Goal: Transaction & Acquisition: Purchase product/service

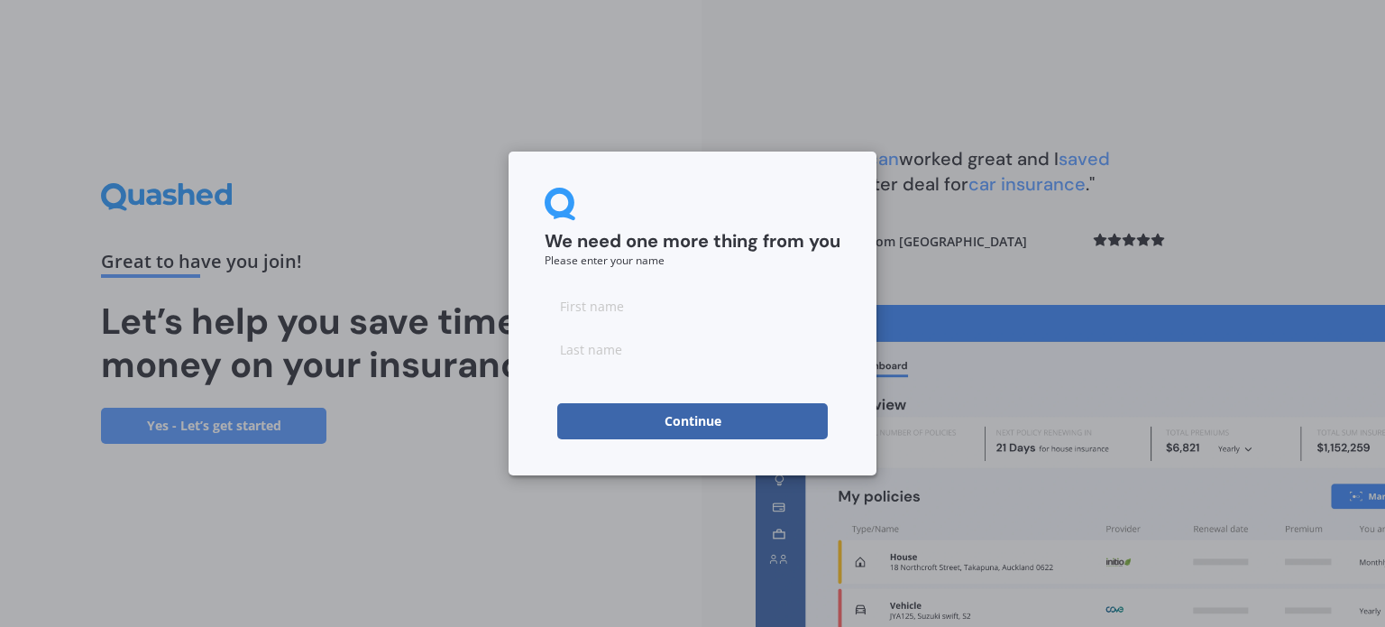
click at [598, 311] on input at bounding box center [693, 306] width 296 height 36
type input "Matthew"
type input "Hill"
click at [618, 418] on button "Continue" at bounding box center [692, 421] width 271 height 36
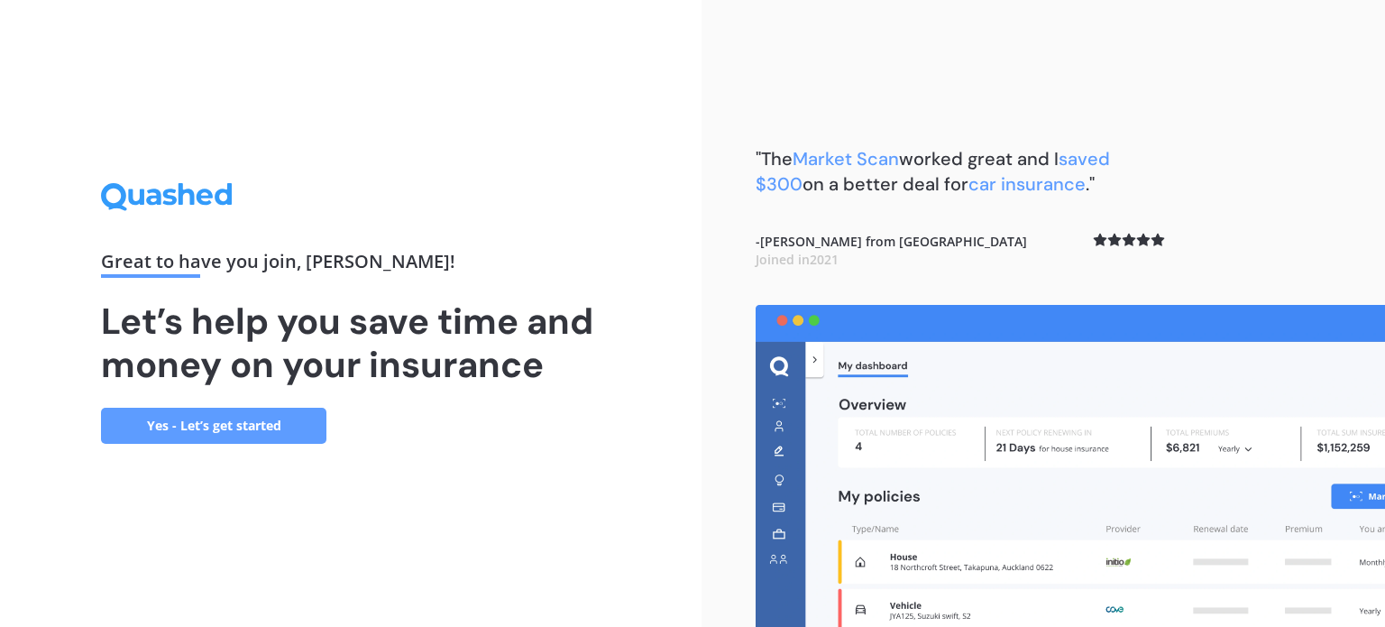
click at [234, 420] on link "Yes - Let’s get started" at bounding box center [213, 426] width 225 height 36
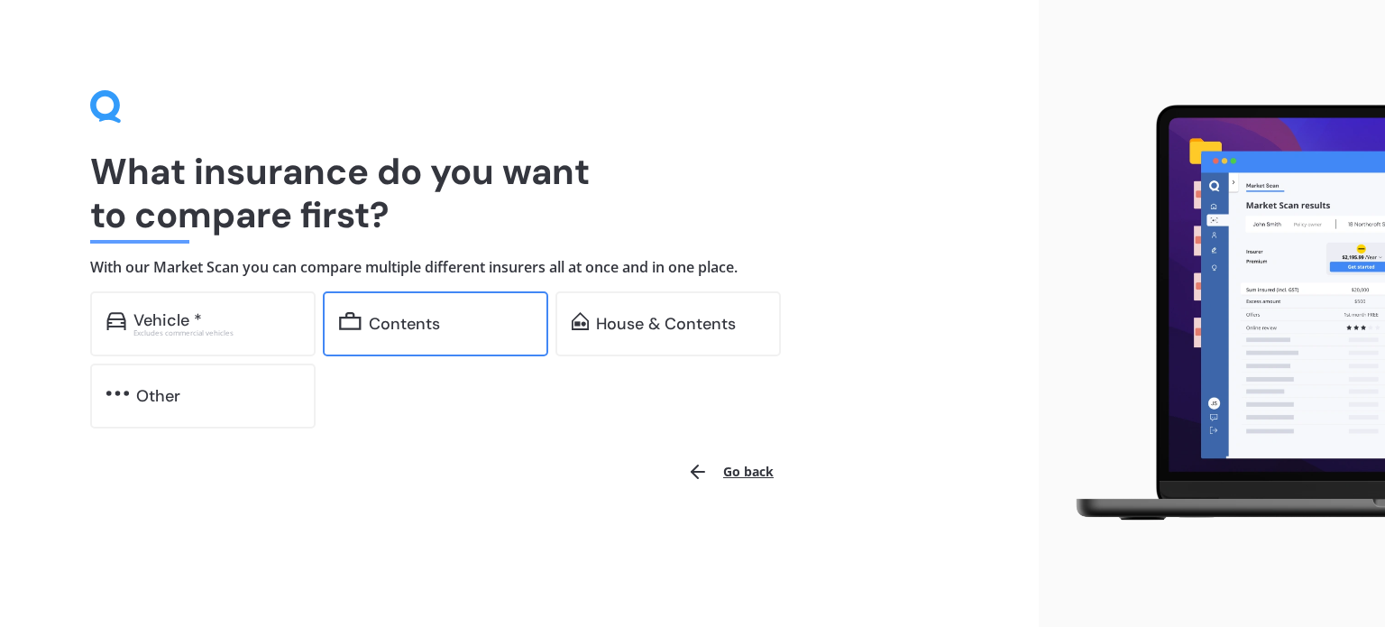
click at [393, 315] on div "Contents" at bounding box center [404, 324] width 71 height 18
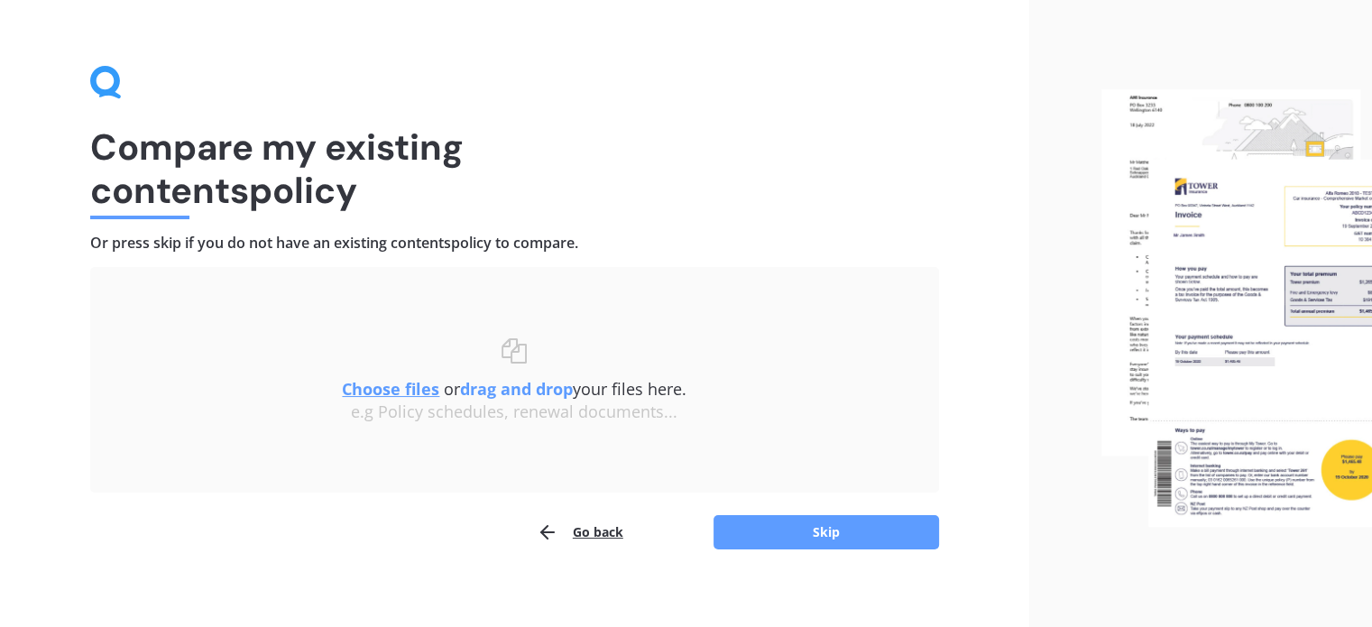
scroll to position [25, 0]
click at [770, 539] on button "Skip" at bounding box center [825, 531] width 225 height 34
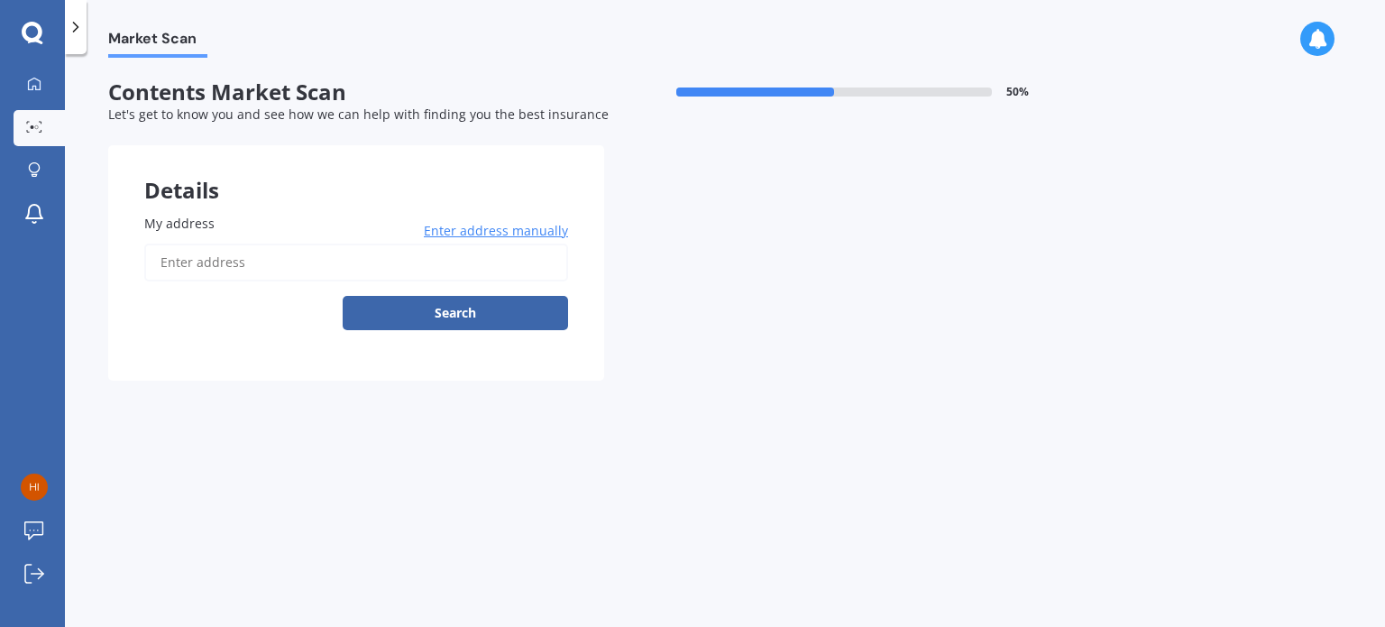
click at [256, 264] on input "My address" at bounding box center [356, 262] width 424 height 38
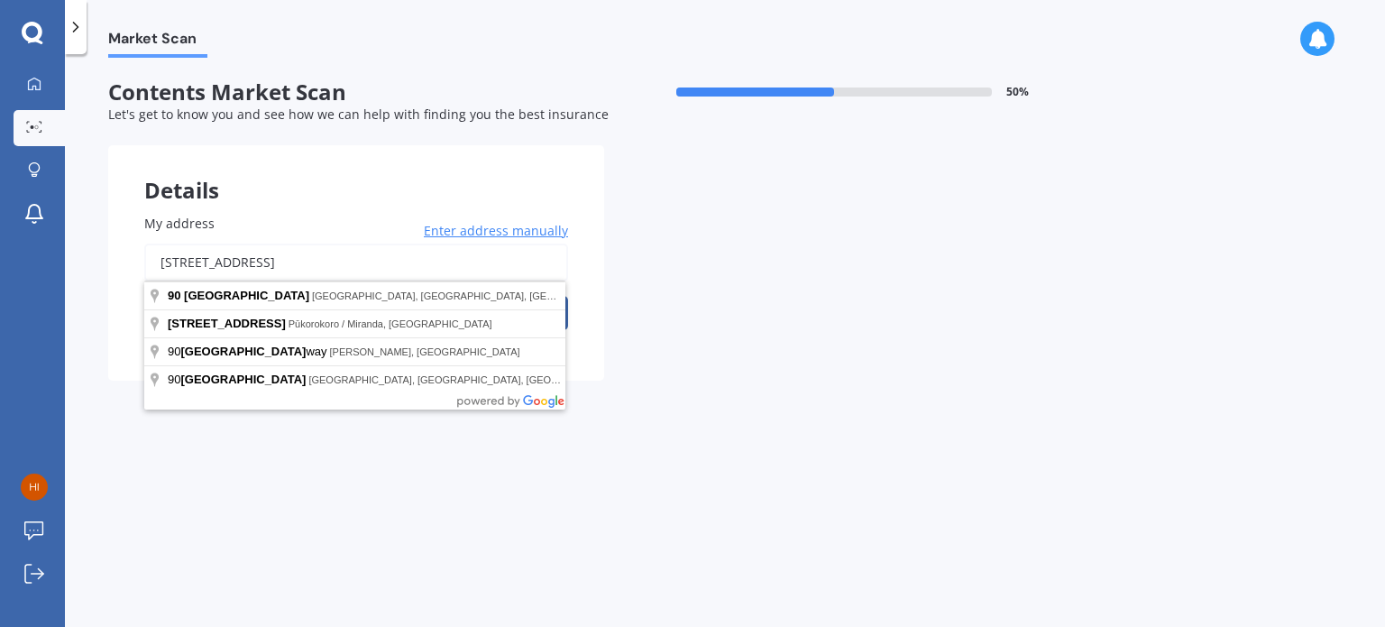
click at [158, 257] on input "90 east coast road" at bounding box center [356, 262] width 424 height 38
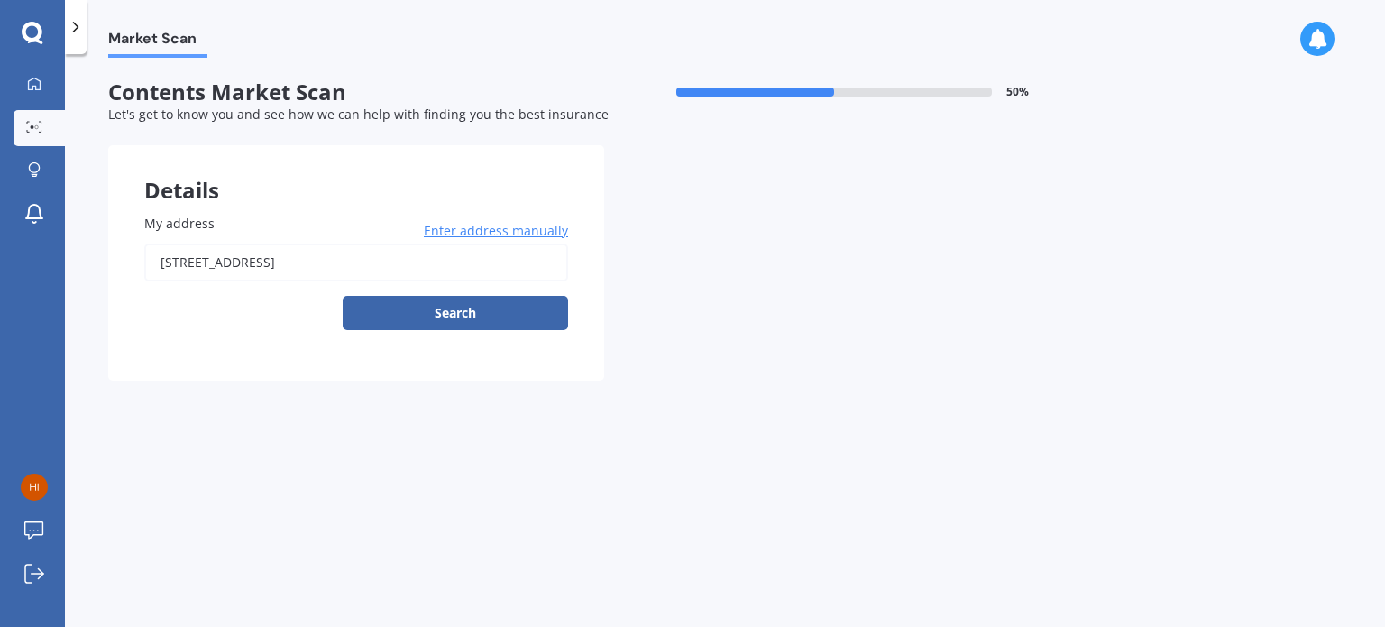
type input "2/90 East Coast Road, Auckland 0620"
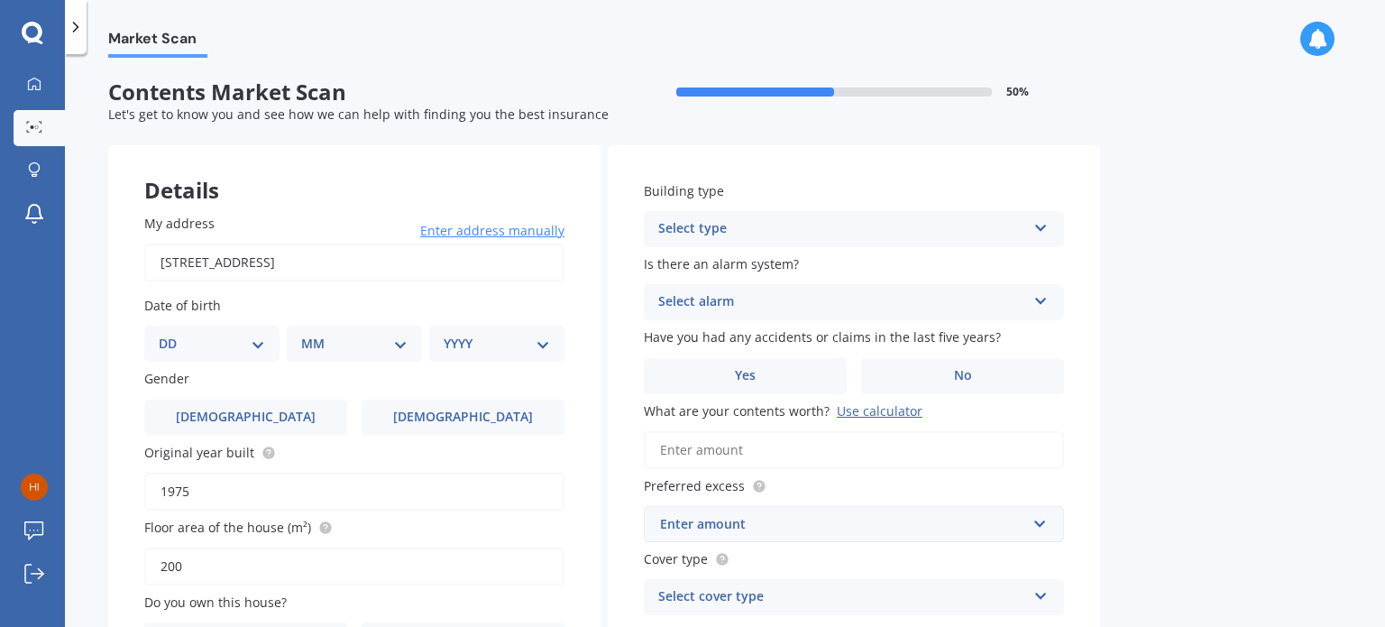
click at [188, 334] on select "DD 01 02 03 04 05 06 07 08 09 10 11 12 13 14 15 16 17 18 19 20 21 22 23 24 25 2…" at bounding box center [212, 344] width 106 height 20
select select "21"
click at [317, 343] on select "MM 01 02 03 04 05 06 07 08 09 10 11 12" at bounding box center [357, 344] width 99 height 20
select select "05"
click at [453, 349] on select "YYYY 2009 2008 2007 2006 2005 2004 2003 2002 2001 2000 1999 1998 1997 1996 1995…" at bounding box center [493, 344] width 99 height 20
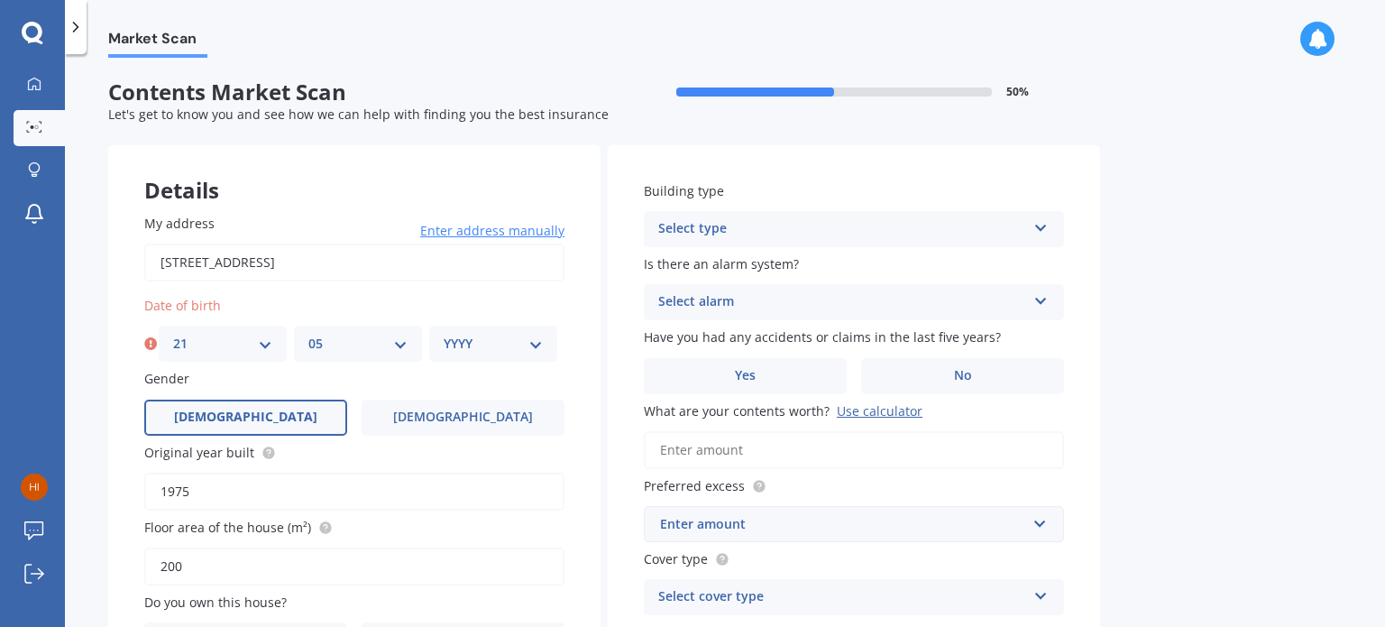
select select "2001"
click at [299, 421] on label "Male" at bounding box center [245, 417] width 203 height 36
click at [0, 0] on input "Male" at bounding box center [0, 0] width 0 height 0
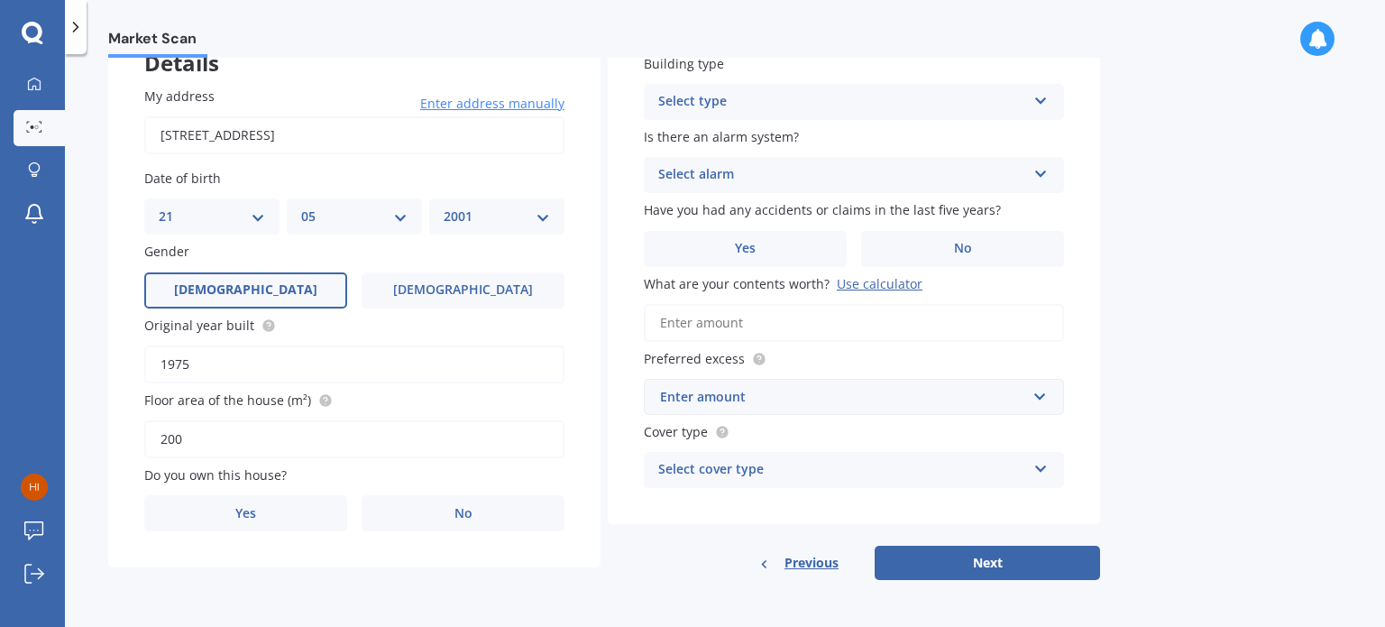
scroll to position [126, 0]
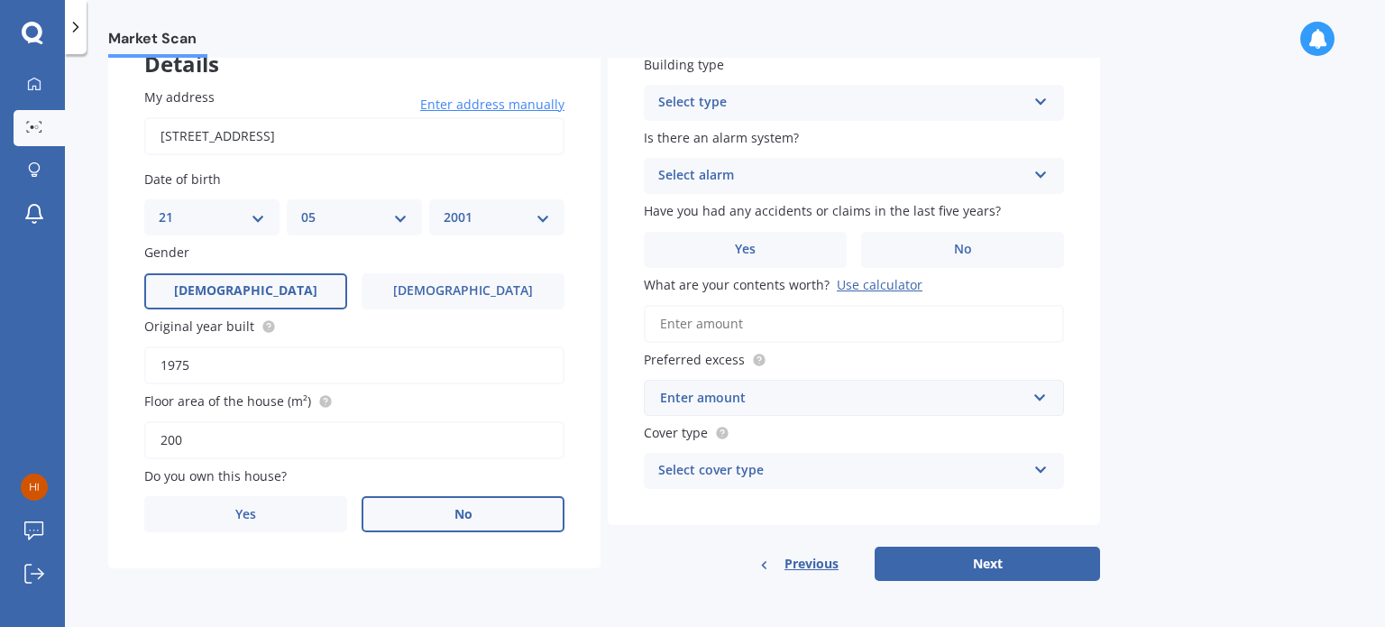
click at [422, 511] on label "No" at bounding box center [463, 514] width 203 height 36
click at [0, 0] on input "No" at bounding box center [0, 0] width 0 height 0
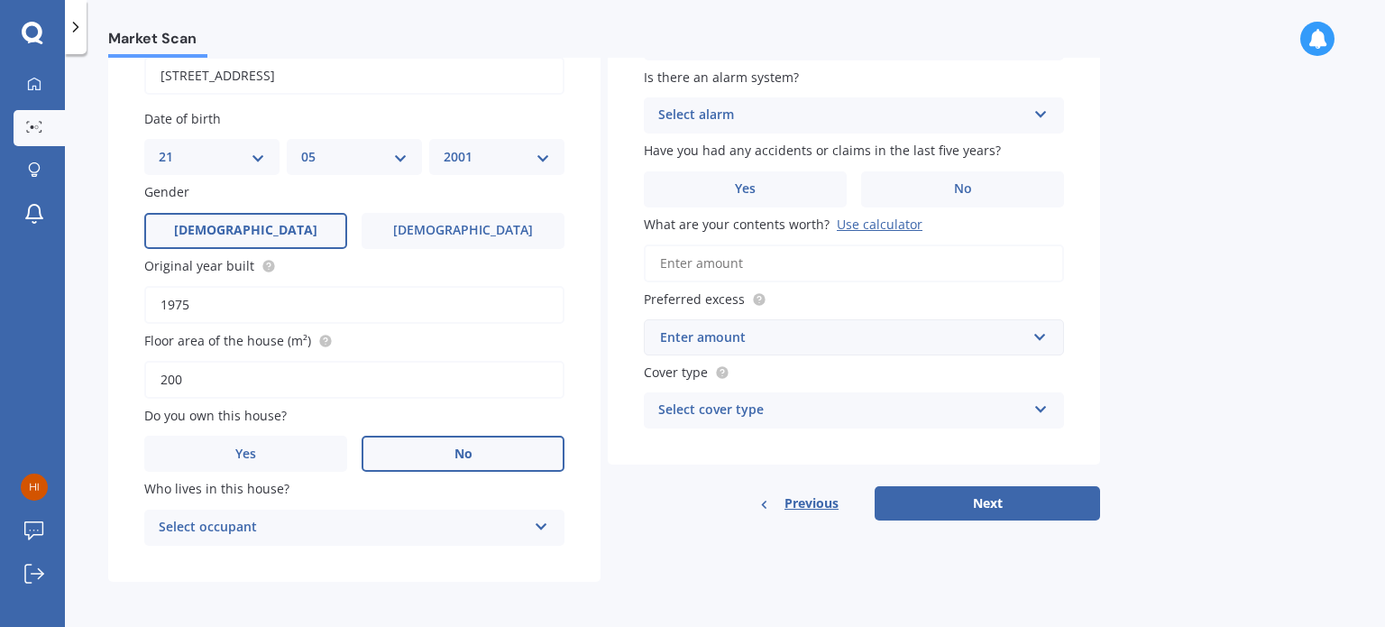
click at [415, 536] on div "Select occupant" at bounding box center [343, 528] width 368 height 22
click at [404, 562] on div "Tenant" at bounding box center [354, 562] width 418 height 32
click at [547, 518] on icon at bounding box center [541, 523] width 15 height 13
click at [505, 568] on div "Tenant" at bounding box center [354, 562] width 418 height 32
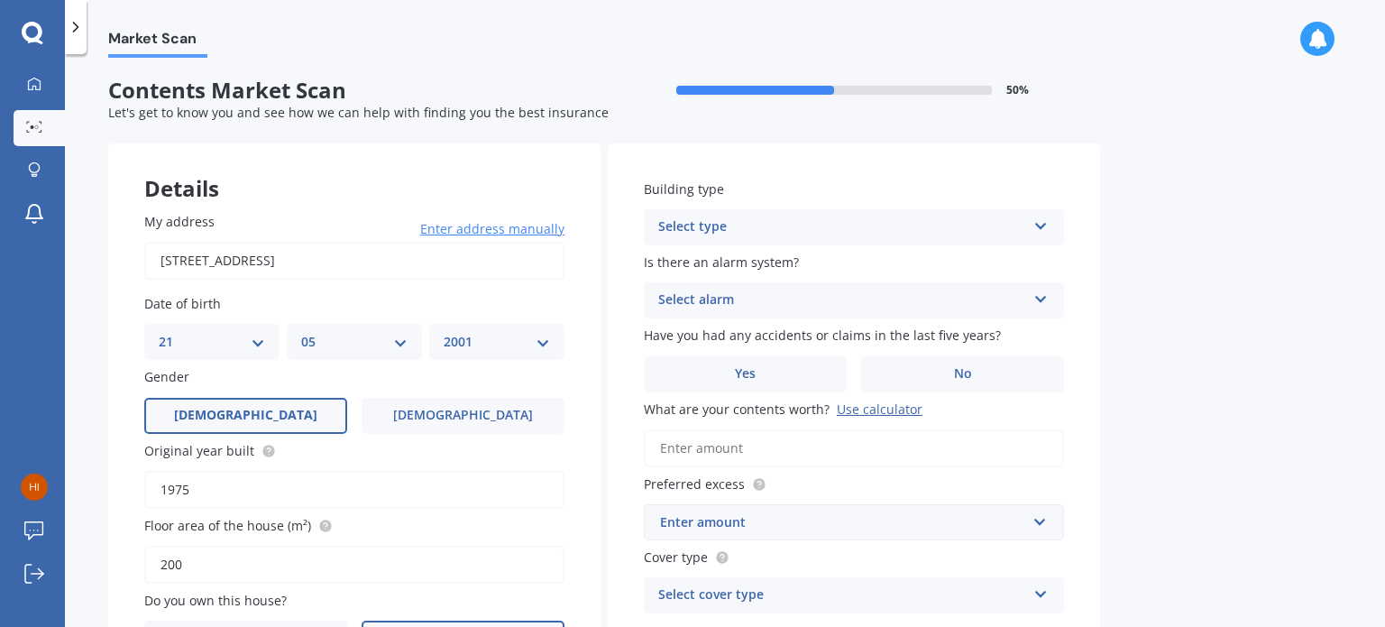
scroll to position [0, 0]
click at [766, 224] on div "Select type" at bounding box center [842, 229] width 368 height 22
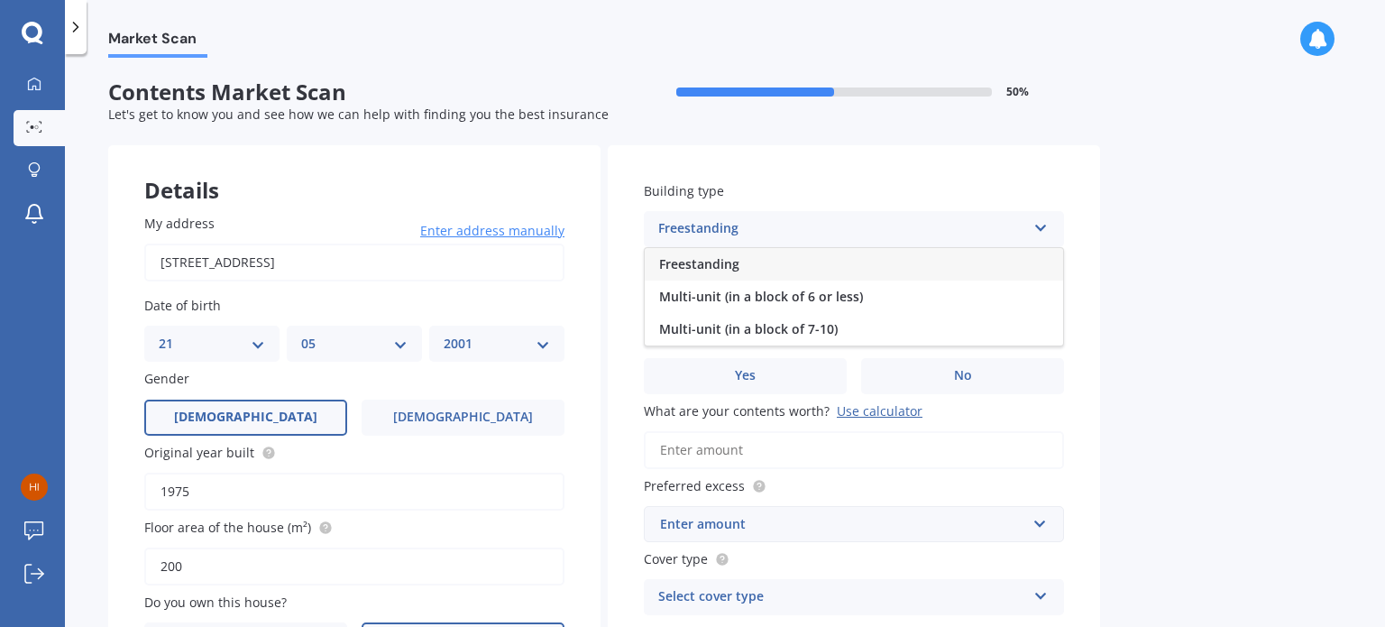
scroll to position [76, 0]
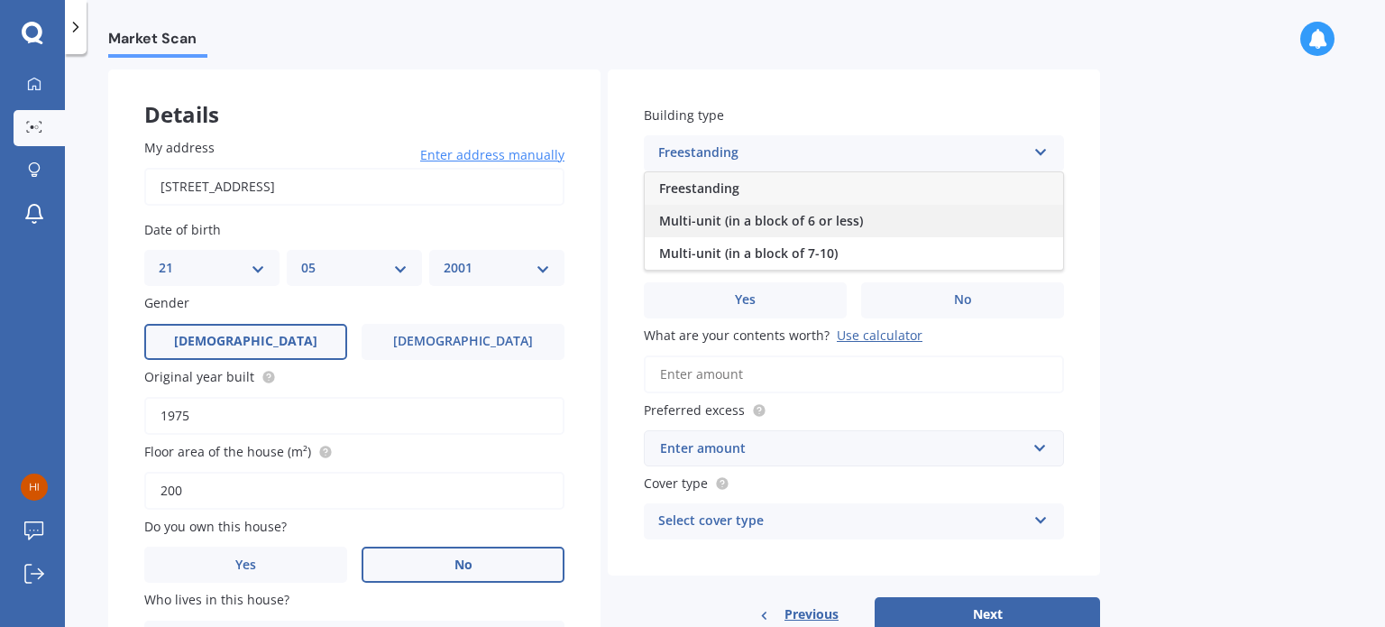
click at [765, 219] on span "Multi-unit (in a block of 6 or less)" at bounding box center [761, 220] width 204 height 17
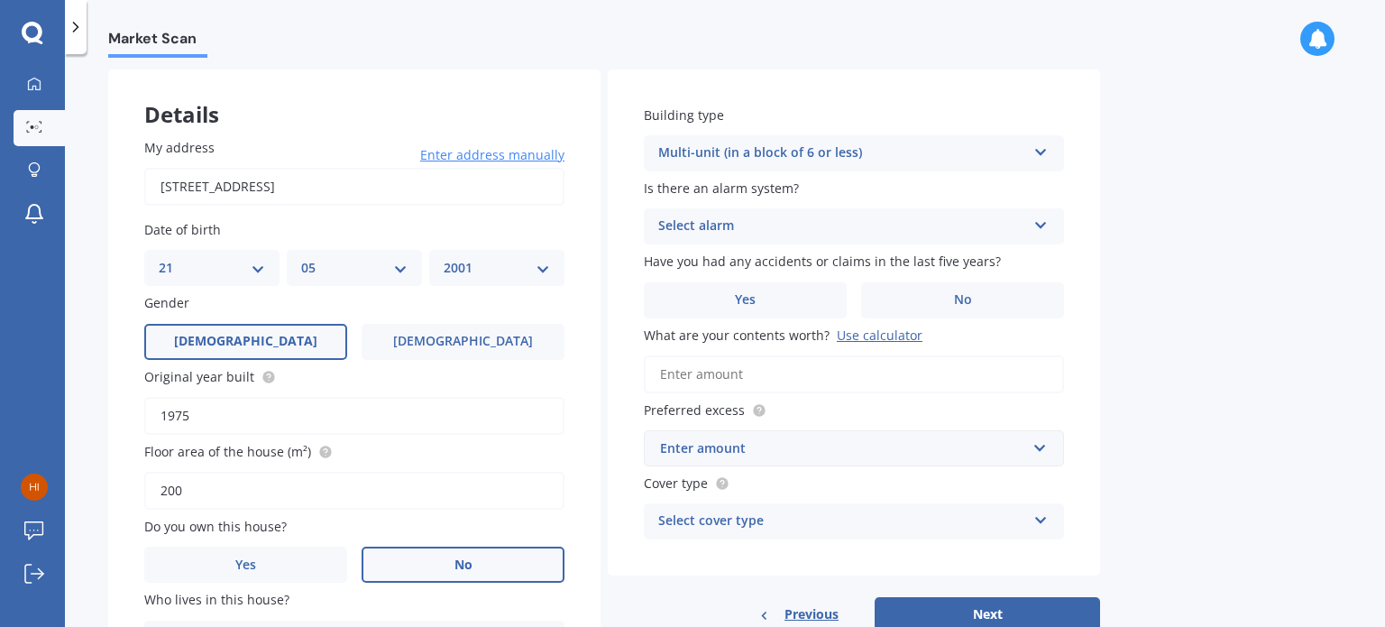
click at [765, 219] on div "Select alarm" at bounding box center [842, 227] width 368 height 22
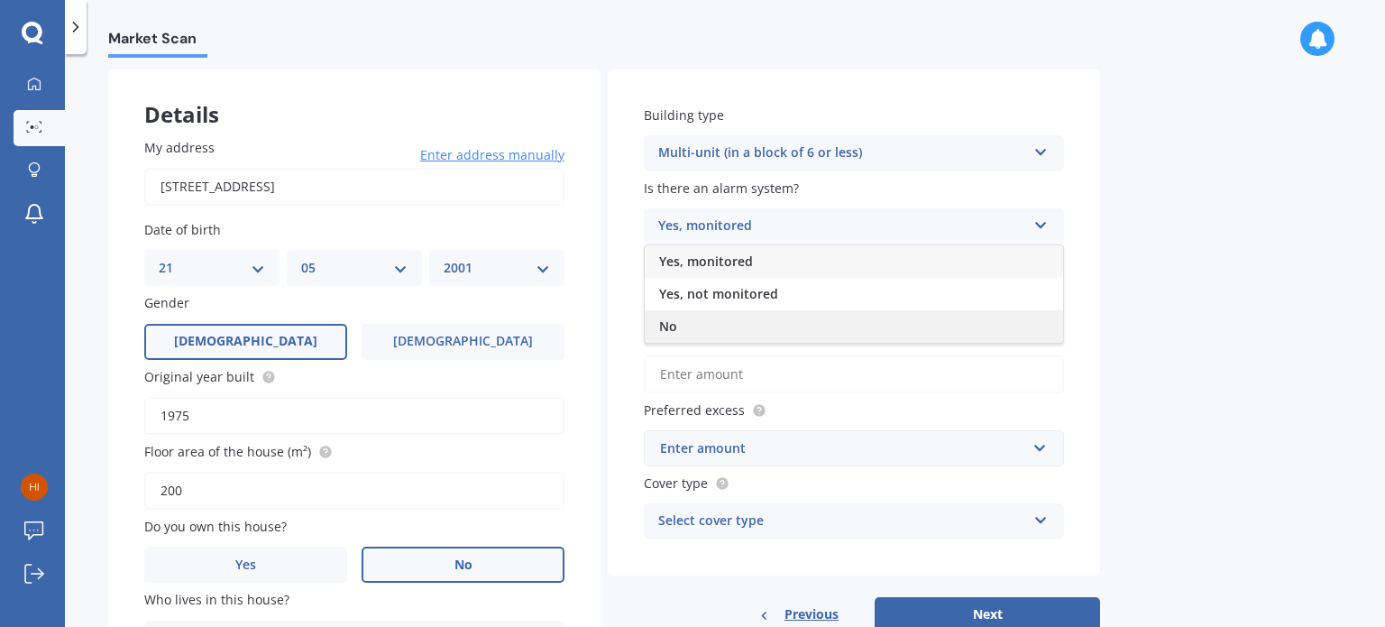
click at [710, 327] on div "No" at bounding box center [854, 326] width 418 height 32
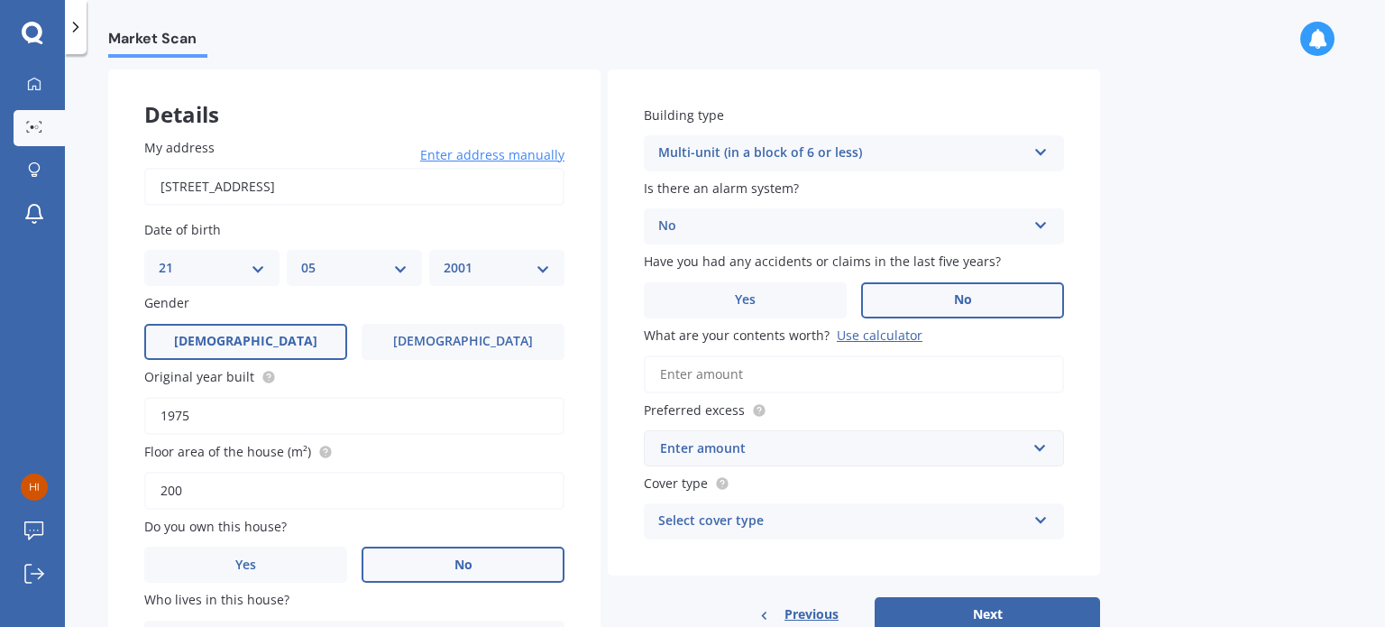
click at [902, 298] on label "No" at bounding box center [962, 300] width 203 height 36
click at [0, 0] on input "No" at bounding box center [0, 0] width 0 height 0
click at [739, 371] on input "What are your contents worth? Use calculator" at bounding box center [854, 374] width 420 height 38
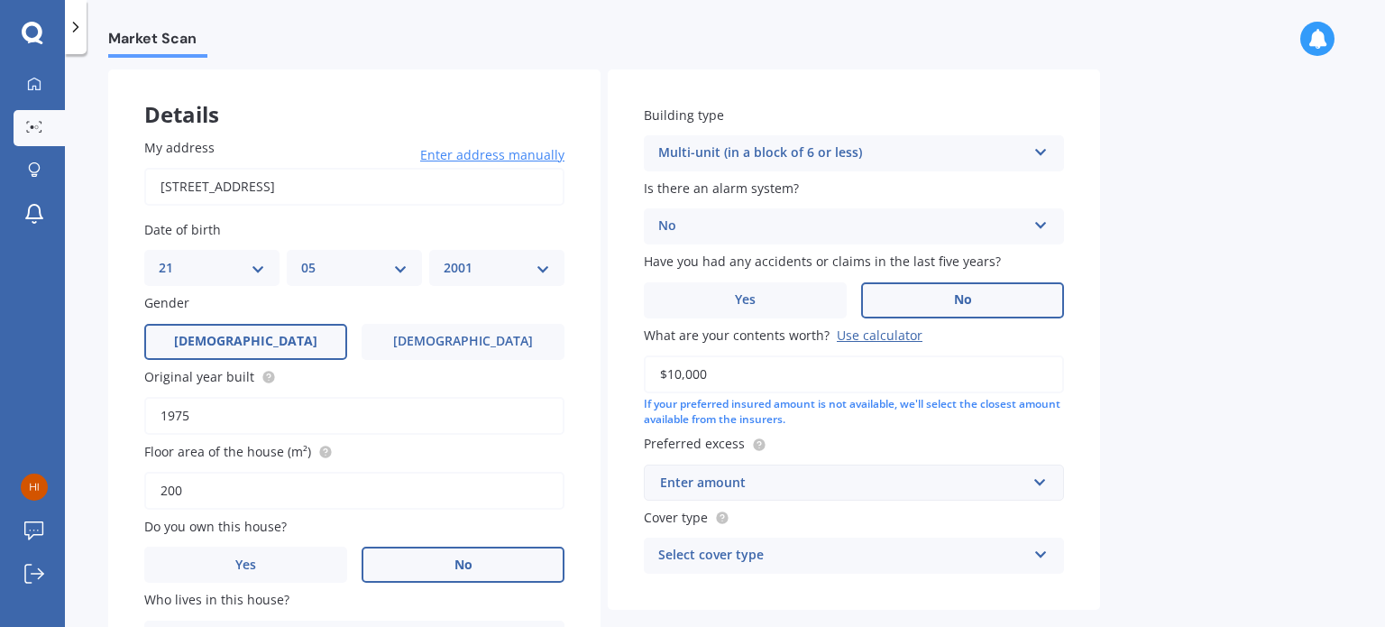
type input "$10,000"
click at [717, 487] on div "Enter amount" at bounding box center [843, 483] width 366 height 20
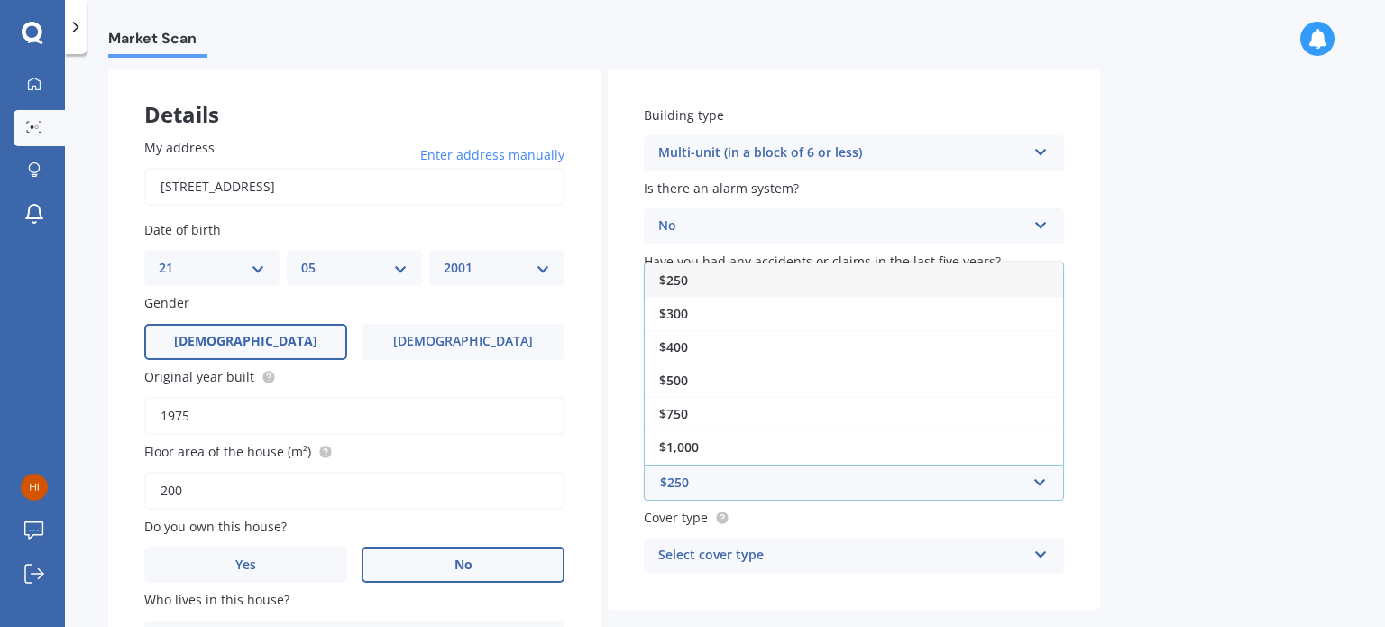
click at [688, 274] on div "$250" at bounding box center [854, 279] width 418 height 33
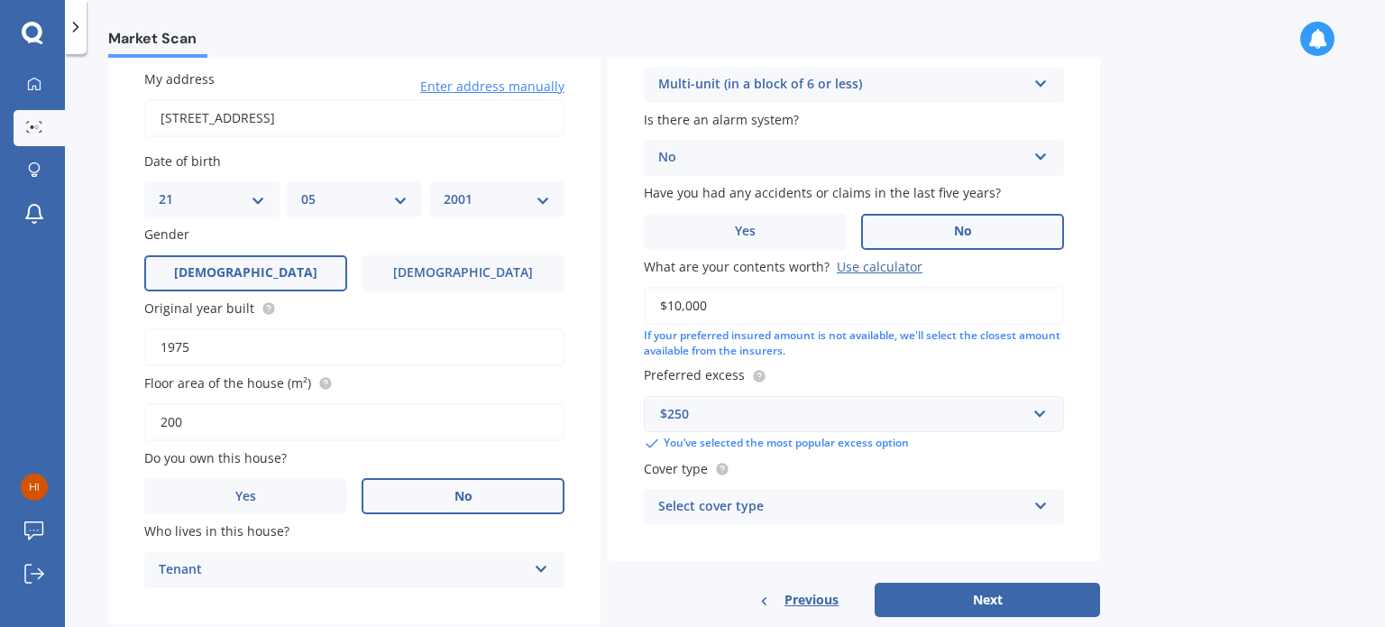
scroll to position [146, 0]
click at [770, 508] on div "Select cover type" at bounding box center [842, 505] width 368 height 22
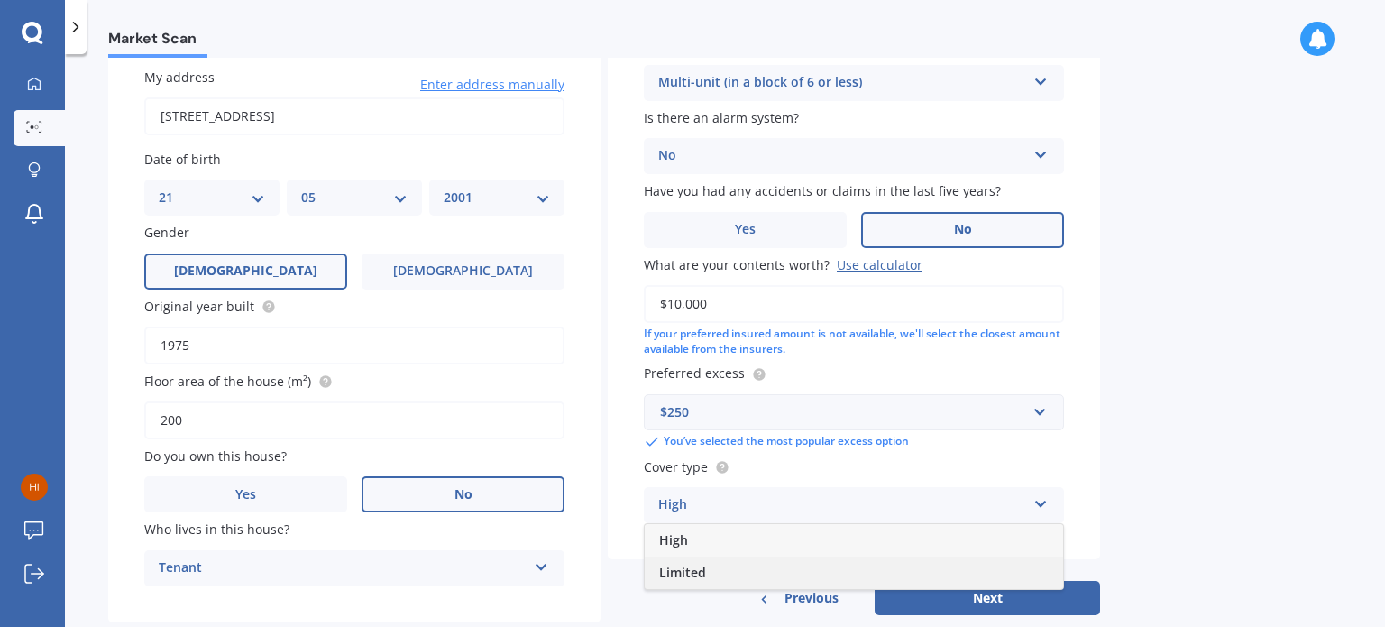
click at [738, 565] on div "Limited" at bounding box center [854, 572] width 418 height 32
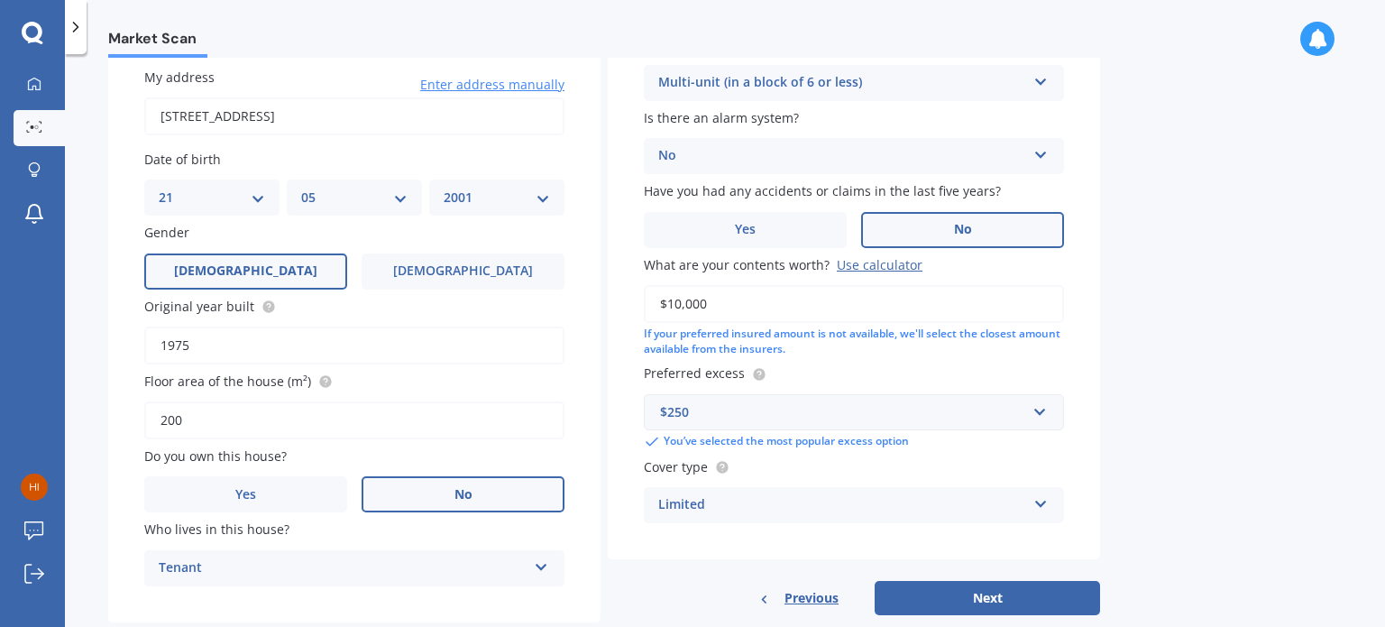
scroll to position [187, 0]
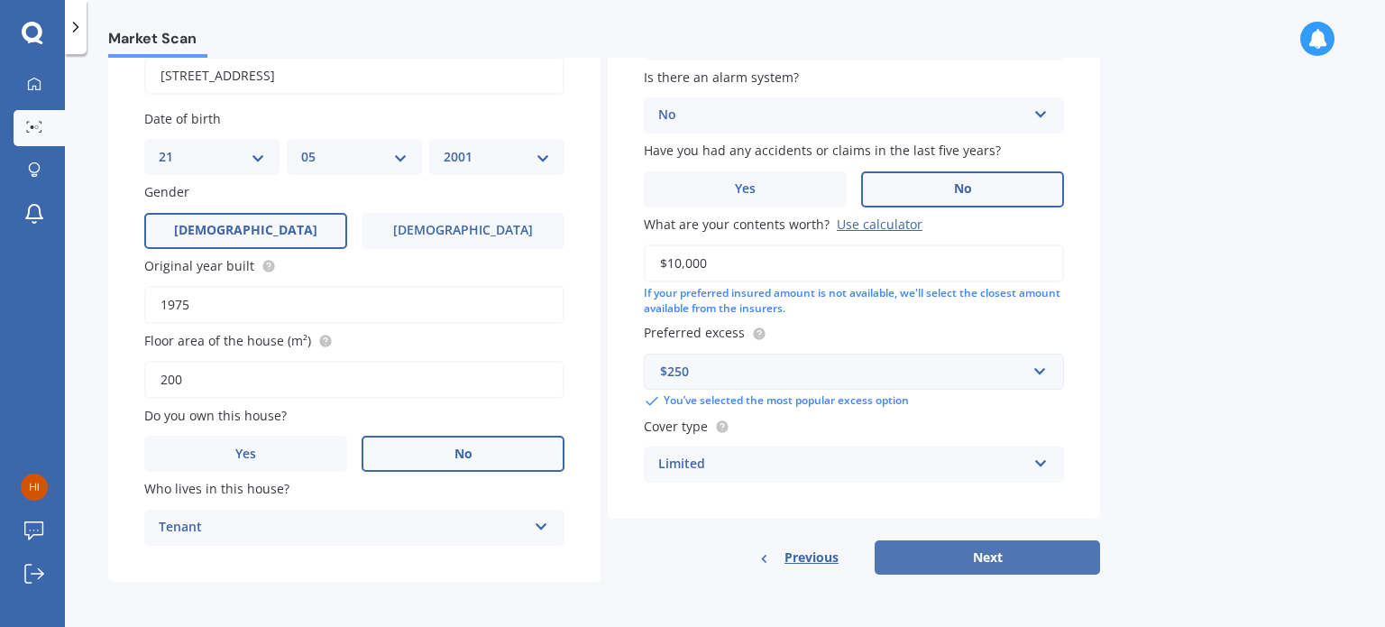
click at [934, 554] on button "Next" at bounding box center [987, 557] width 225 height 34
select select "21"
select select "05"
select select "2001"
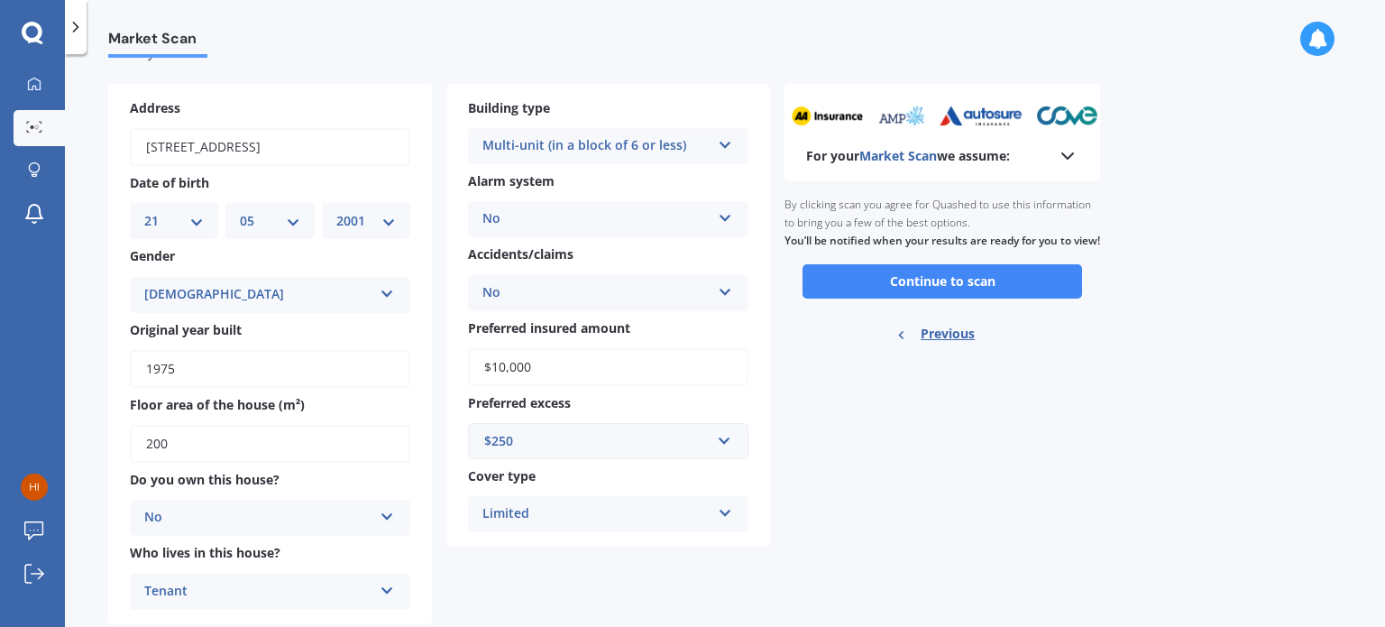
scroll to position [57, 0]
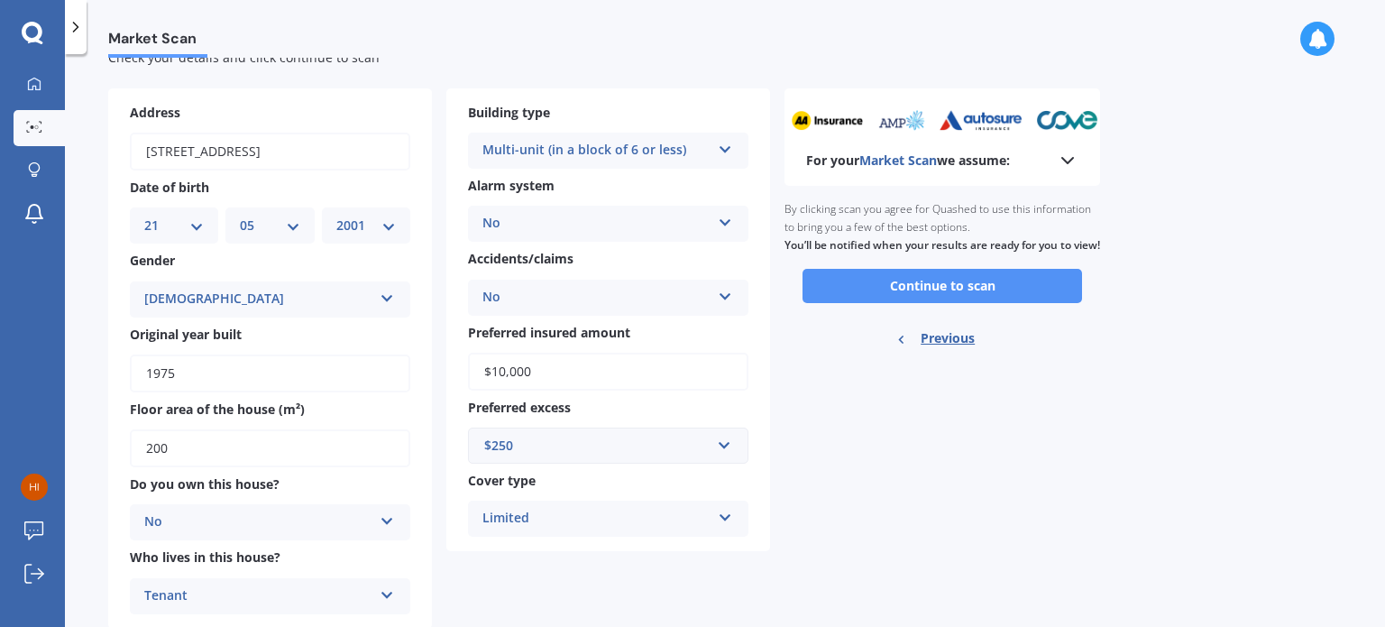
click at [931, 300] on button "Continue to scan" at bounding box center [943, 286] width 280 height 34
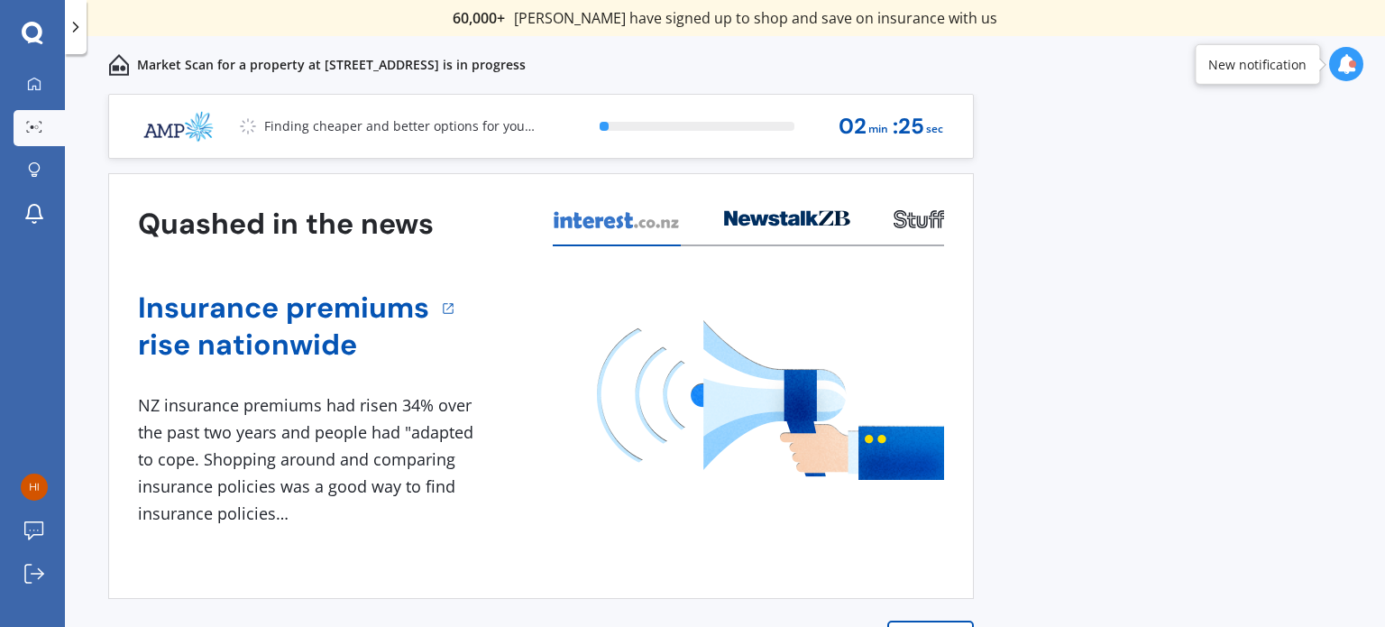
scroll to position [25, 0]
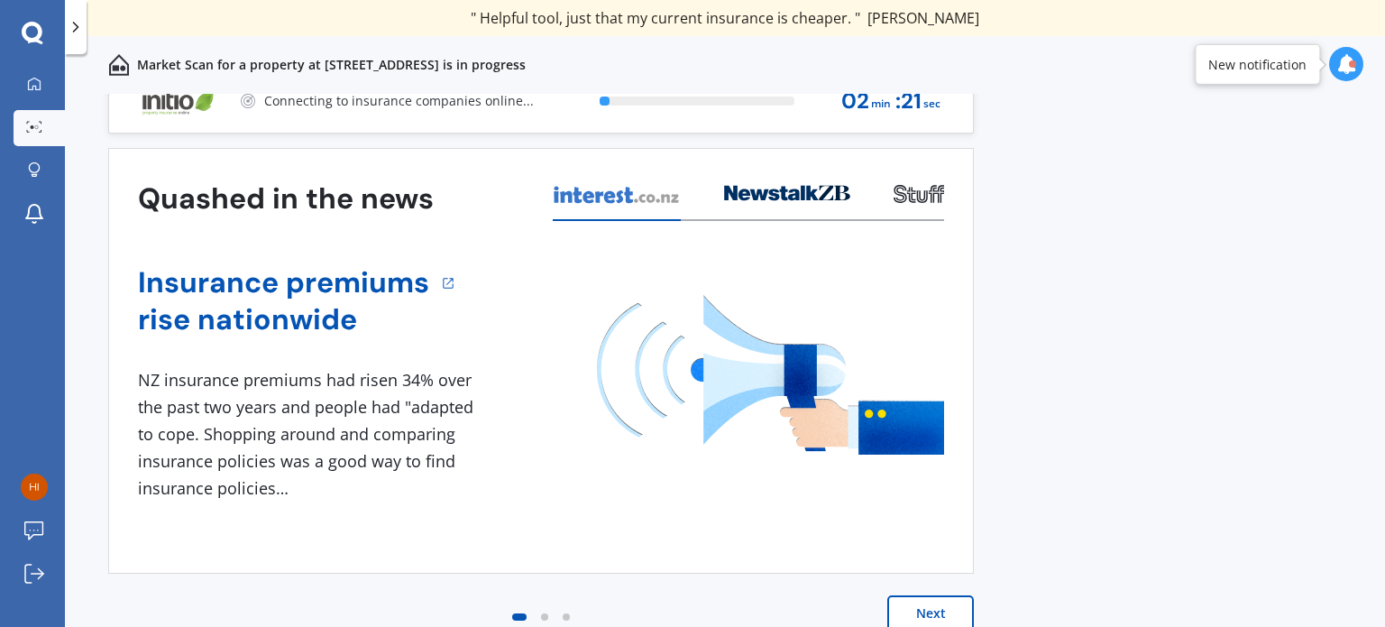
click at [931, 616] on button "Next" at bounding box center [930, 613] width 87 height 36
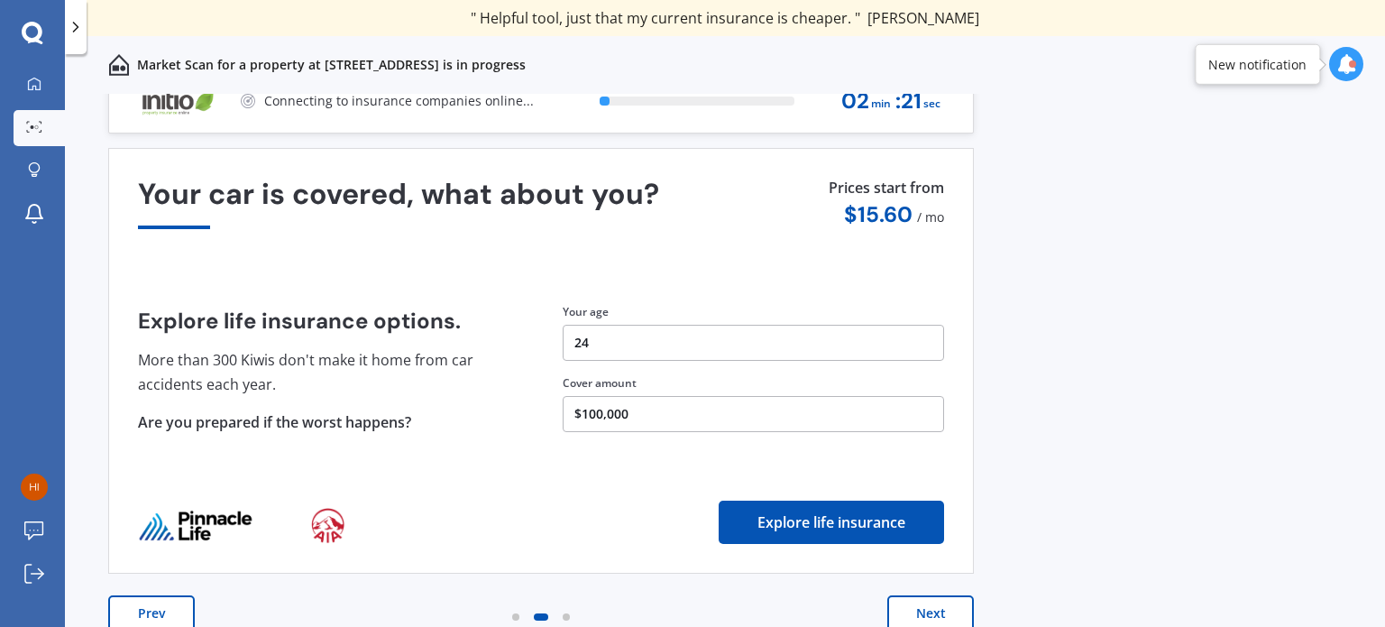
scroll to position [0, 0]
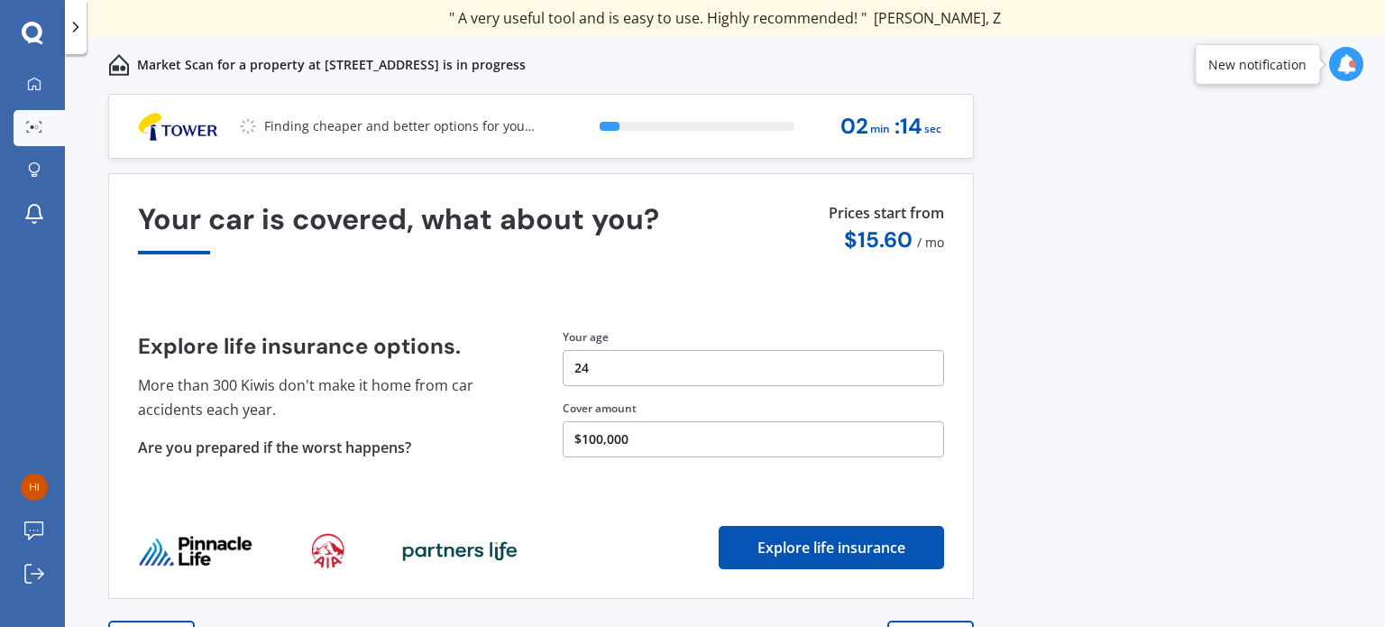
click at [629, 435] on button "$100,000" at bounding box center [753, 439] width 381 height 36
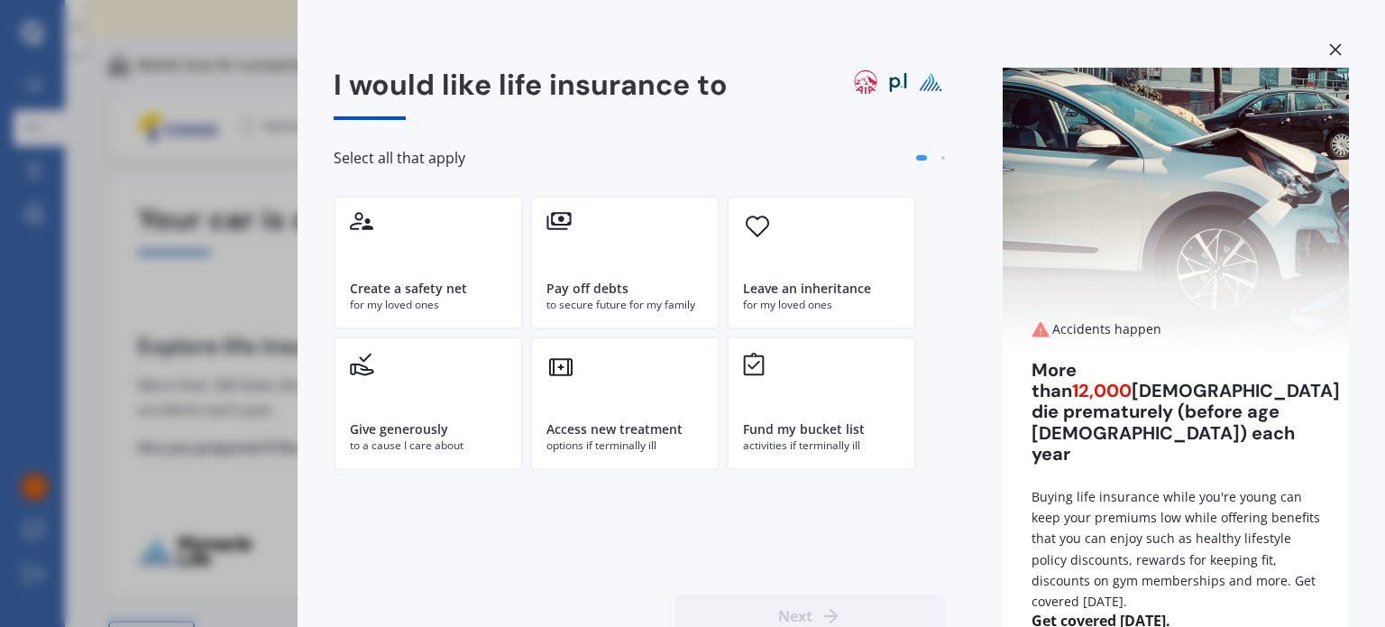
click at [191, 351] on div "I would like life insurance to Select all that apply Create a safety net for my…" at bounding box center [692, 313] width 1385 height 627
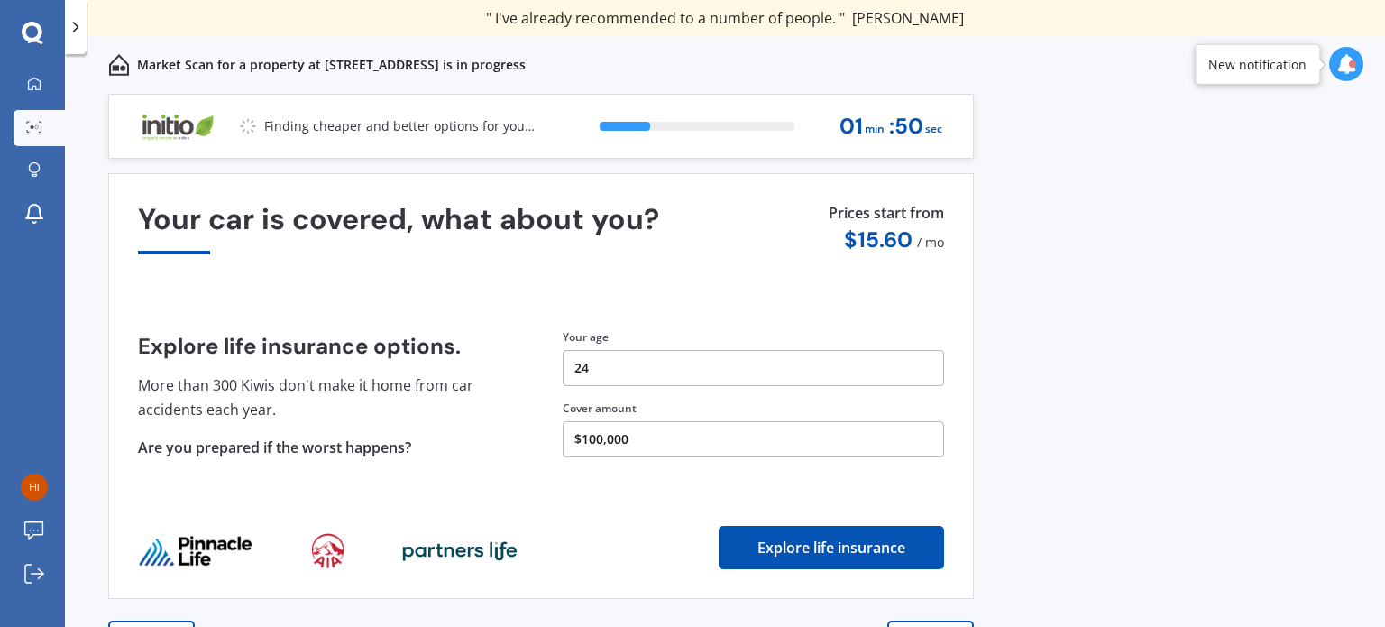
scroll to position [25, 0]
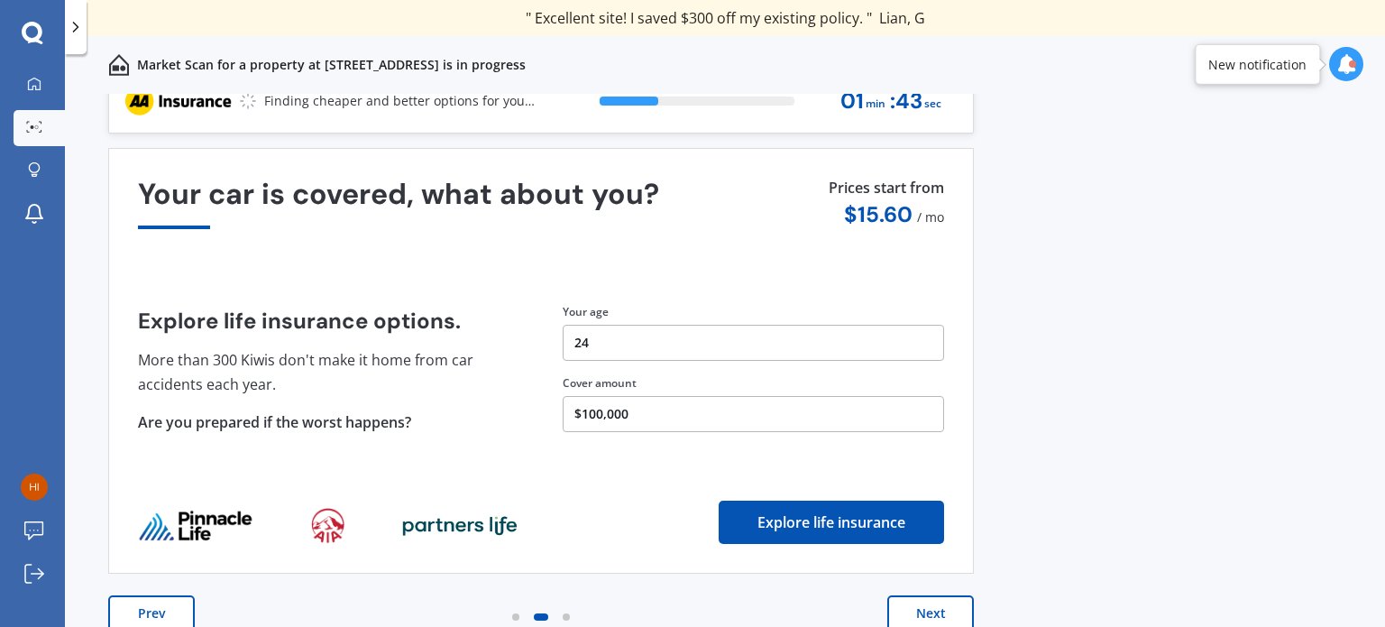
click at [159, 609] on button "Prev" at bounding box center [151, 613] width 87 height 36
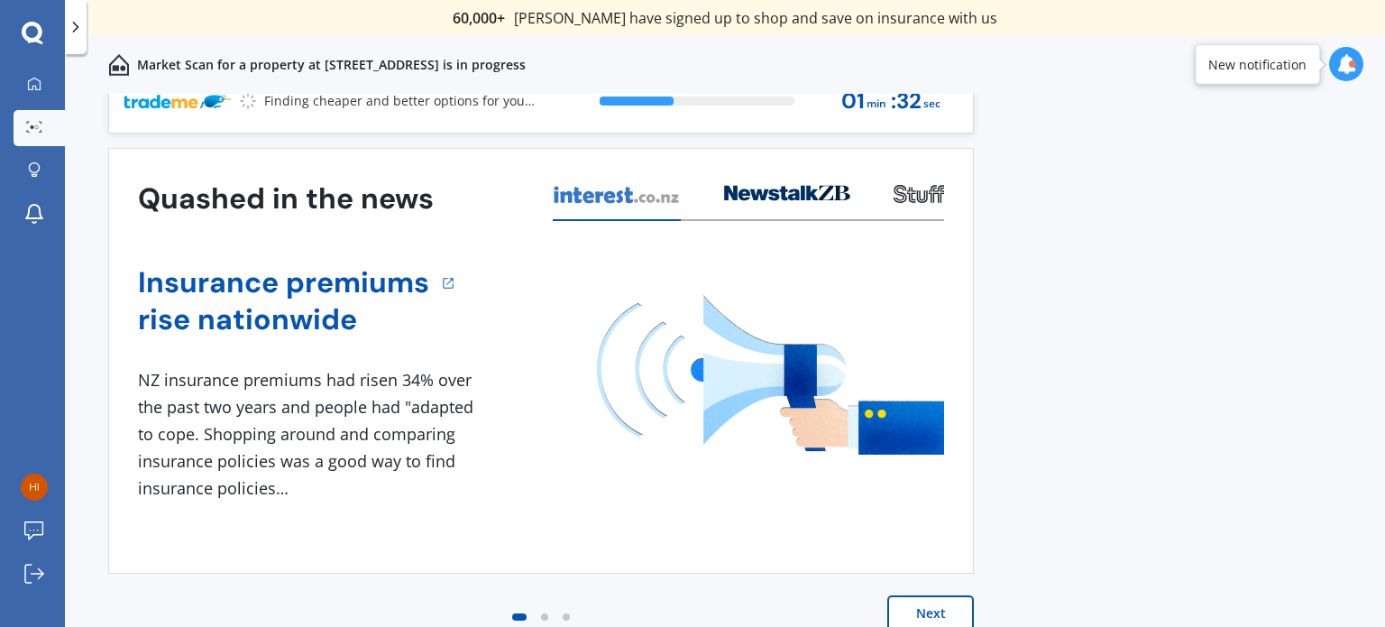
click at [949, 614] on button "Next" at bounding box center [930, 613] width 87 height 36
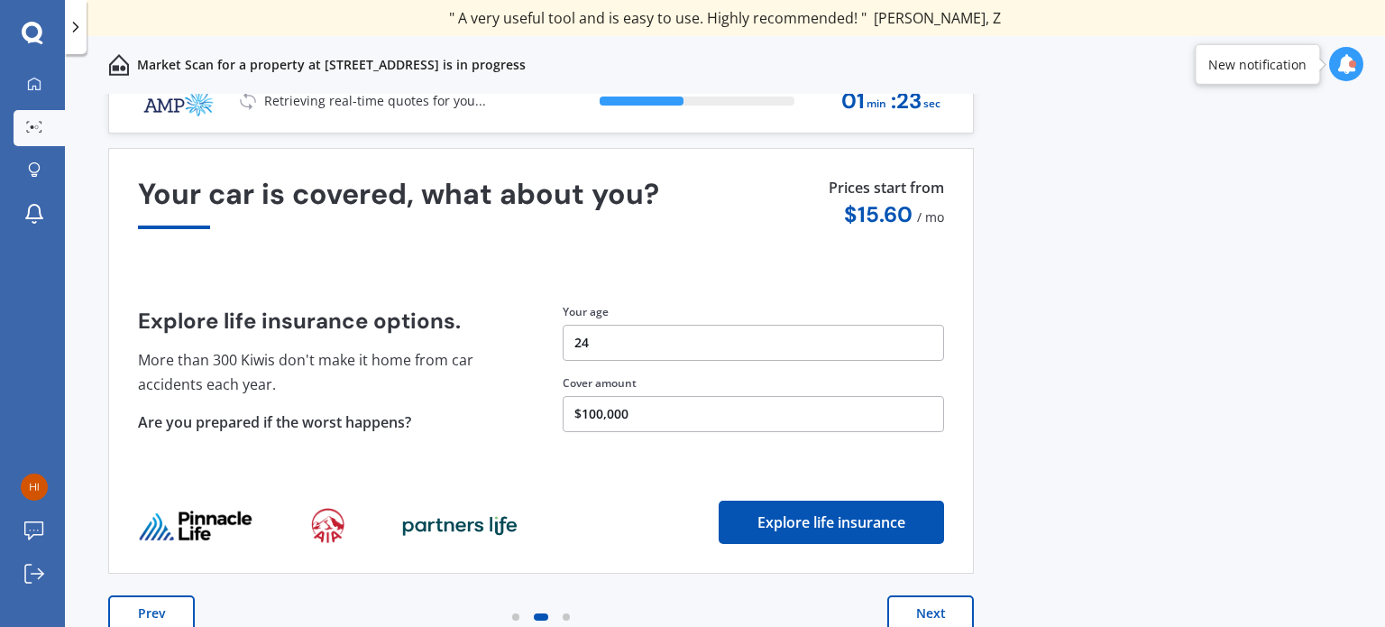
click at [923, 612] on button "Next" at bounding box center [930, 613] width 87 height 36
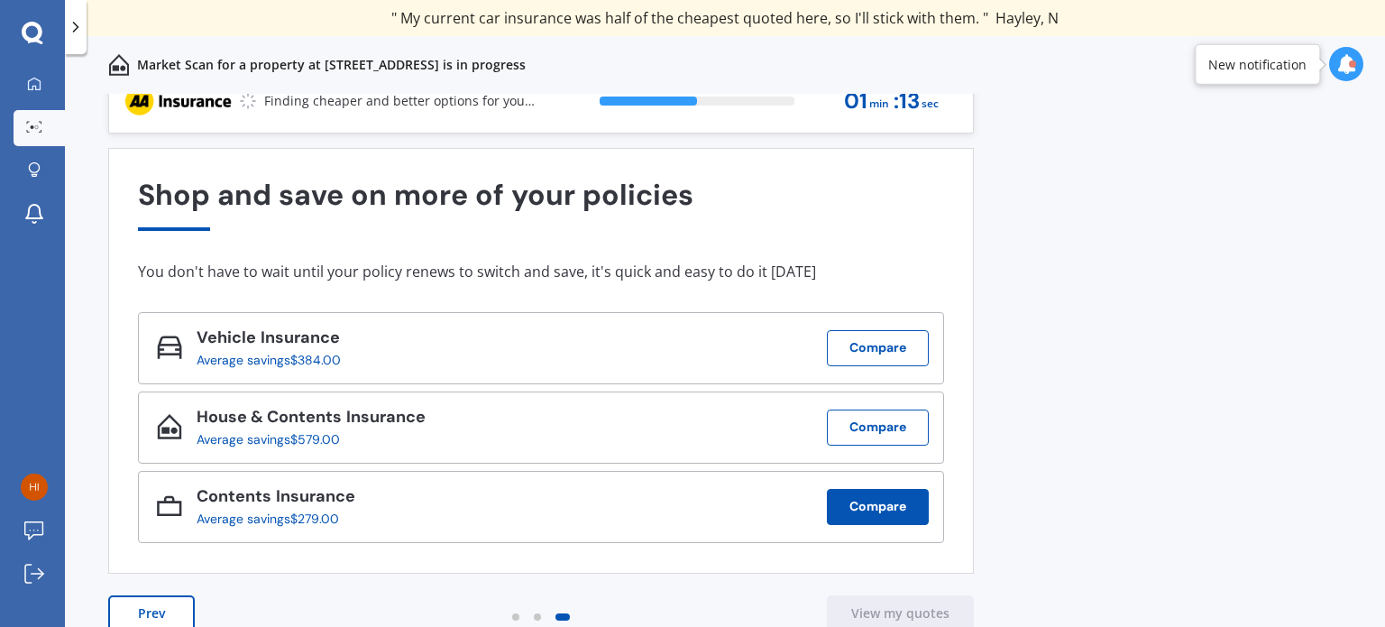
click at [912, 507] on button "Compare" at bounding box center [878, 507] width 102 height 36
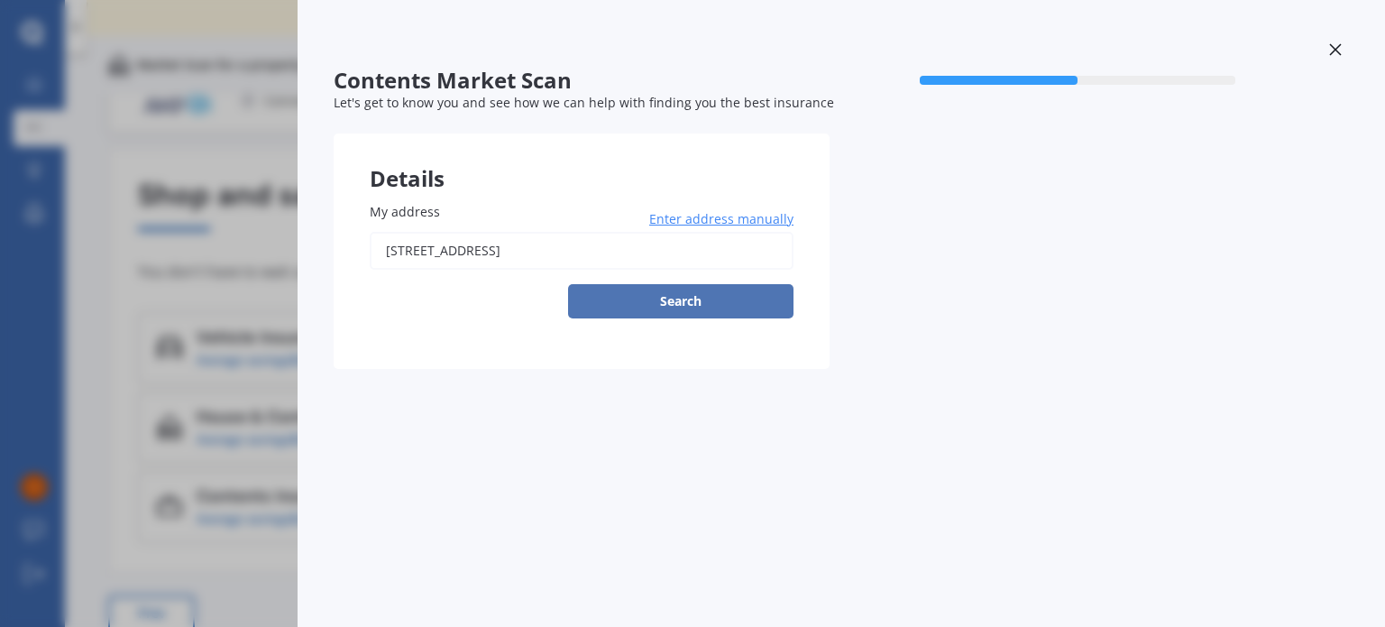
click at [701, 294] on button "Search" at bounding box center [680, 301] width 225 height 34
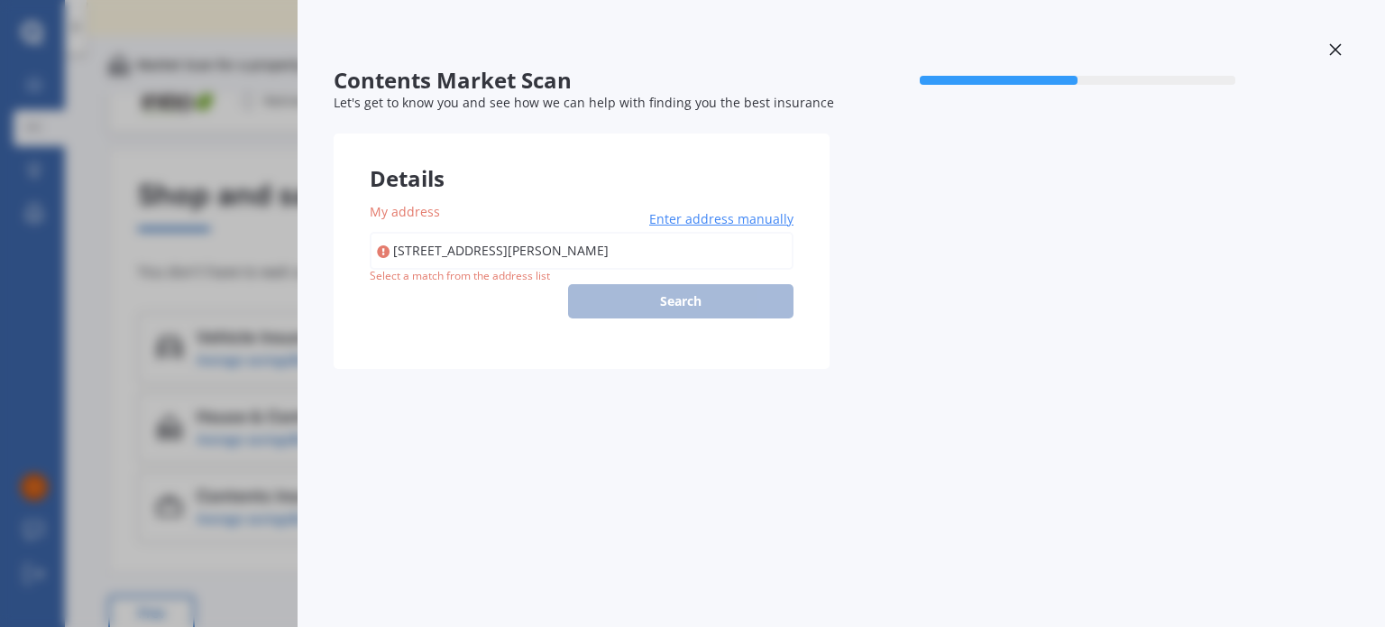
type input "East Coast Road, Forrest Hill, Auckland"
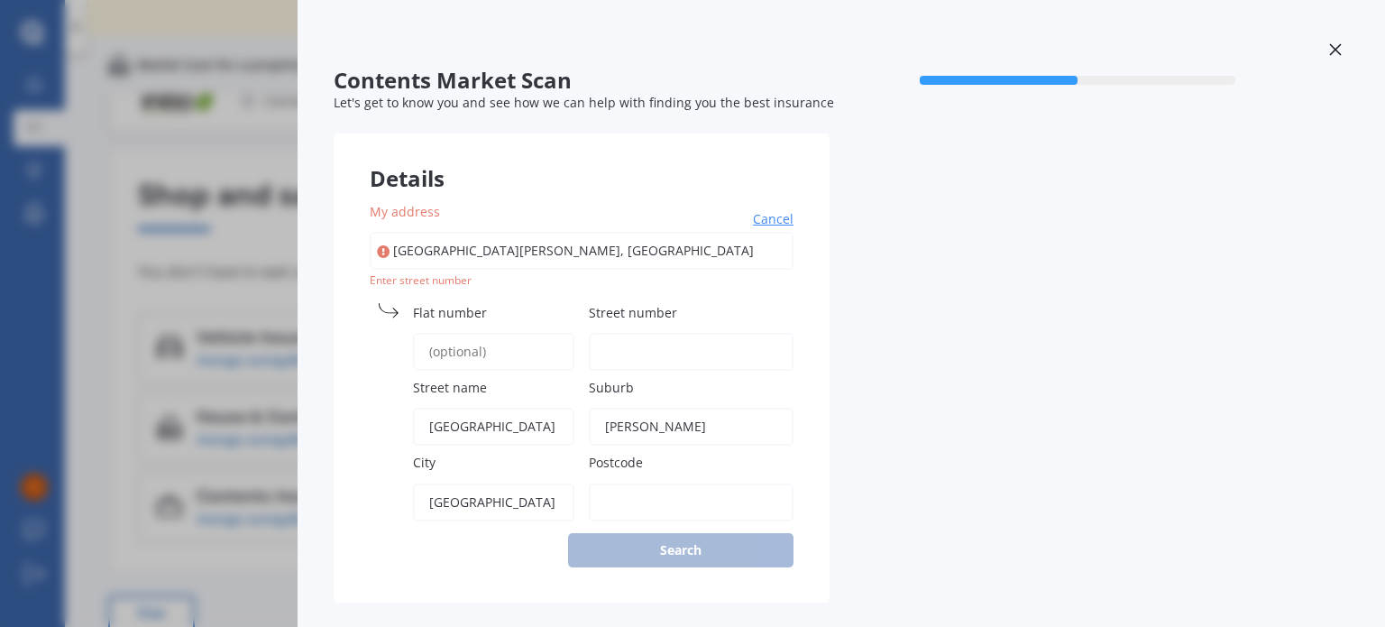
click at [397, 250] on input "East Coast Road, Forrest Hill, Auckland" at bounding box center [582, 251] width 424 height 38
click at [390, 249] on icon at bounding box center [383, 252] width 13 height 18
click at [465, 350] on input "Flat number" at bounding box center [493, 352] width 161 height 38
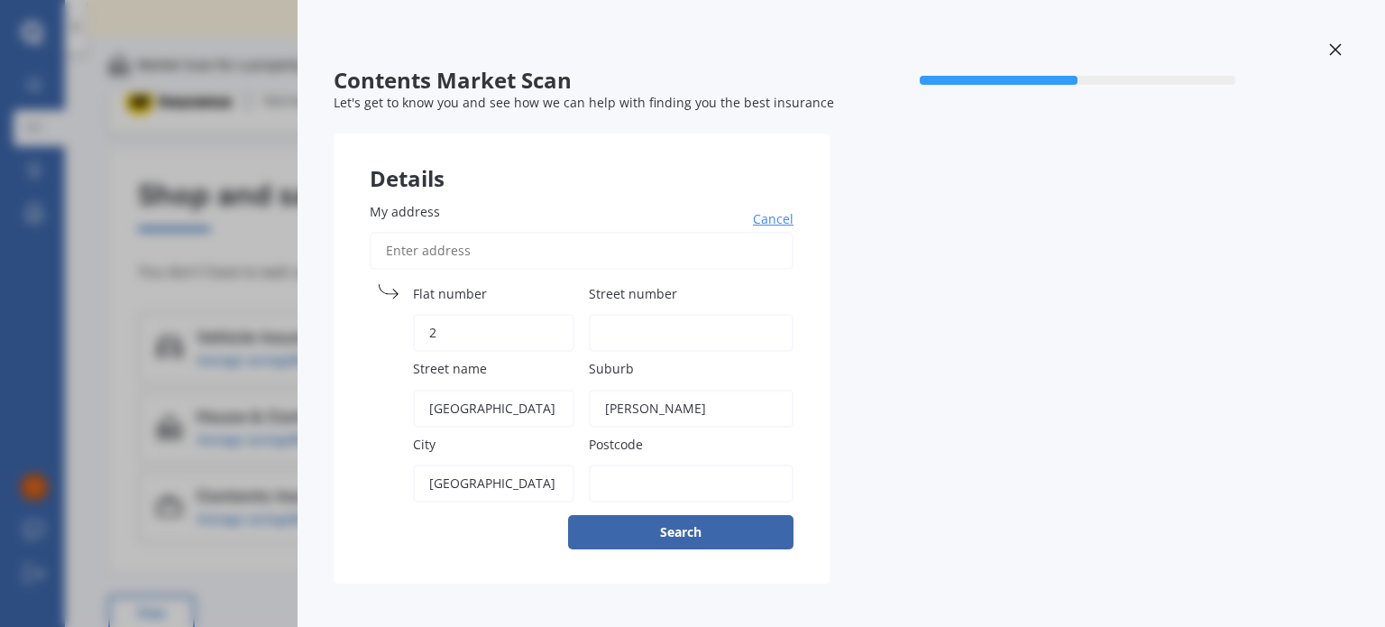
type input "2"
click at [614, 342] on input "Street number" at bounding box center [691, 333] width 205 height 38
type input "90"
click at [700, 446] on label "Postcode" at bounding box center [687, 444] width 197 height 19
click at [700, 464] on input "Postcode" at bounding box center [691, 483] width 205 height 38
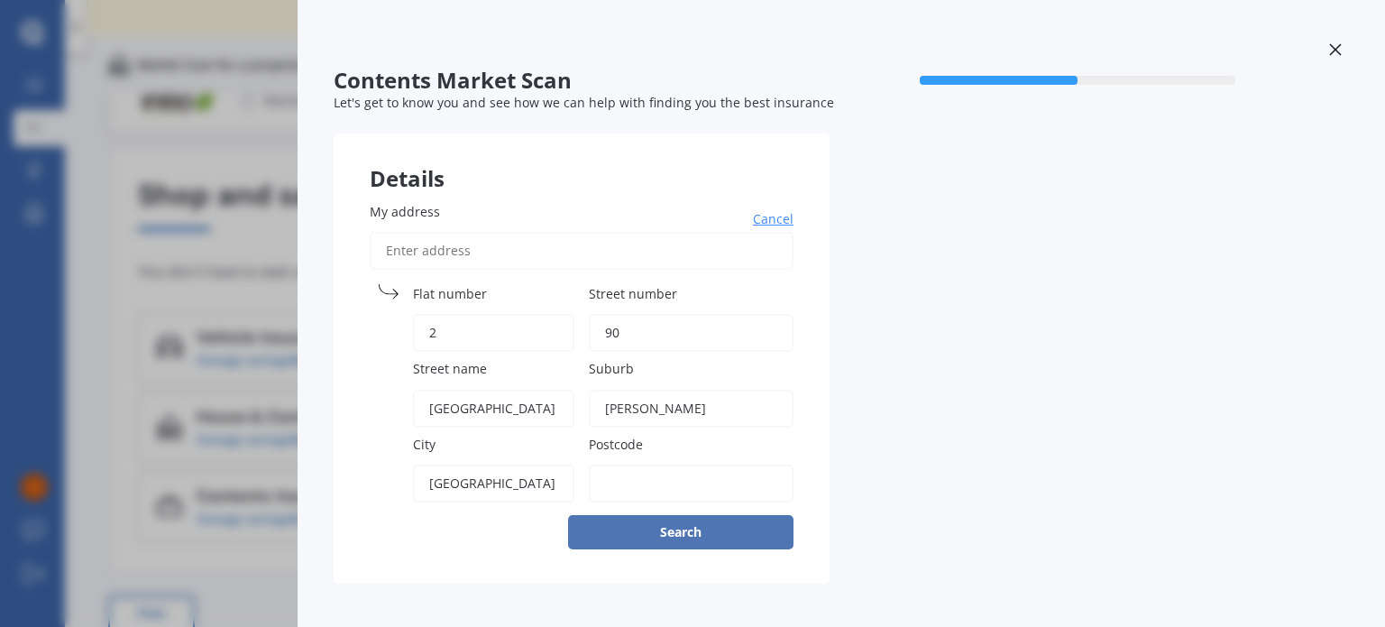
click at [655, 537] on button "Search" at bounding box center [680, 532] width 225 height 34
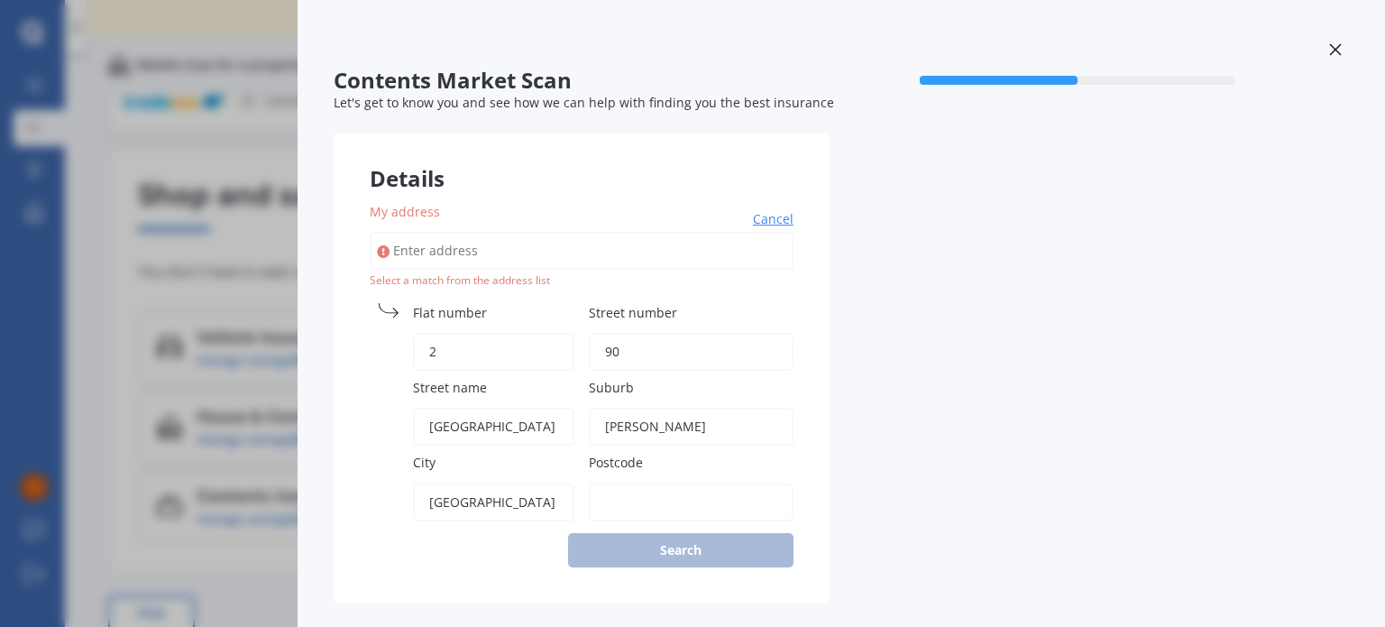
click at [631, 500] on input "Postcode" at bounding box center [691, 502] width 205 height 38
type input "0630"
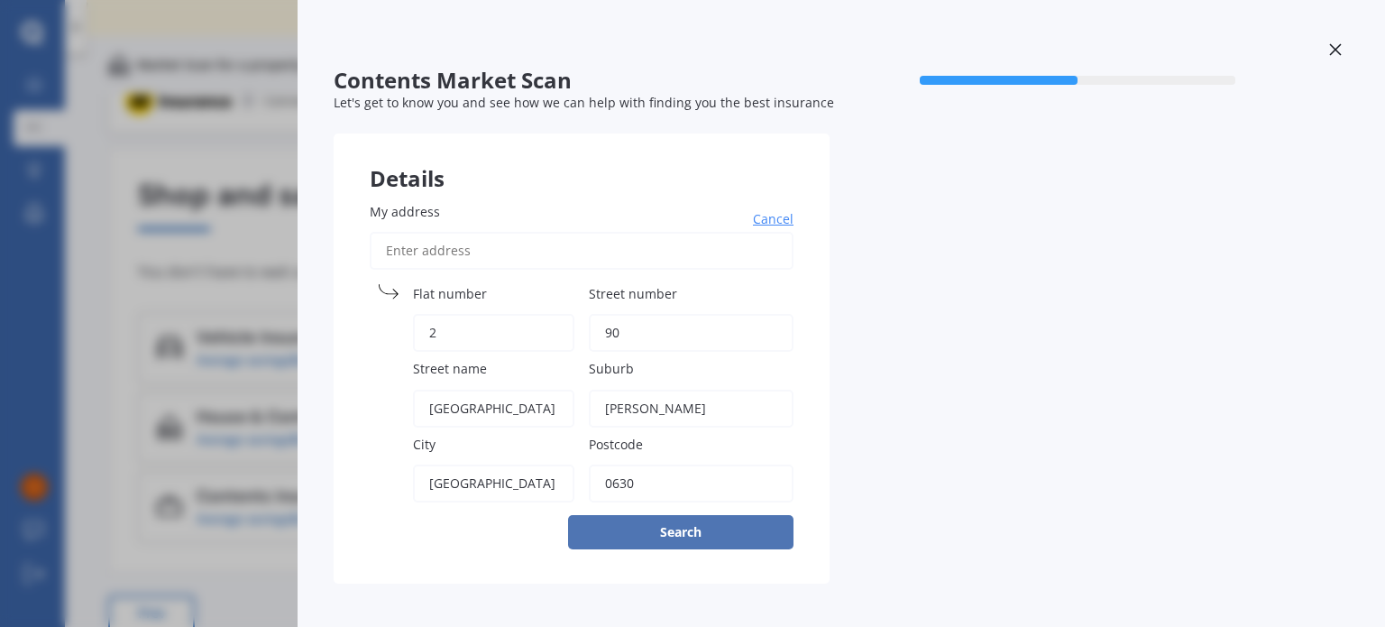
click at [708, 532] on button "Search" at bounding box center [680, 532] width 225 height 34
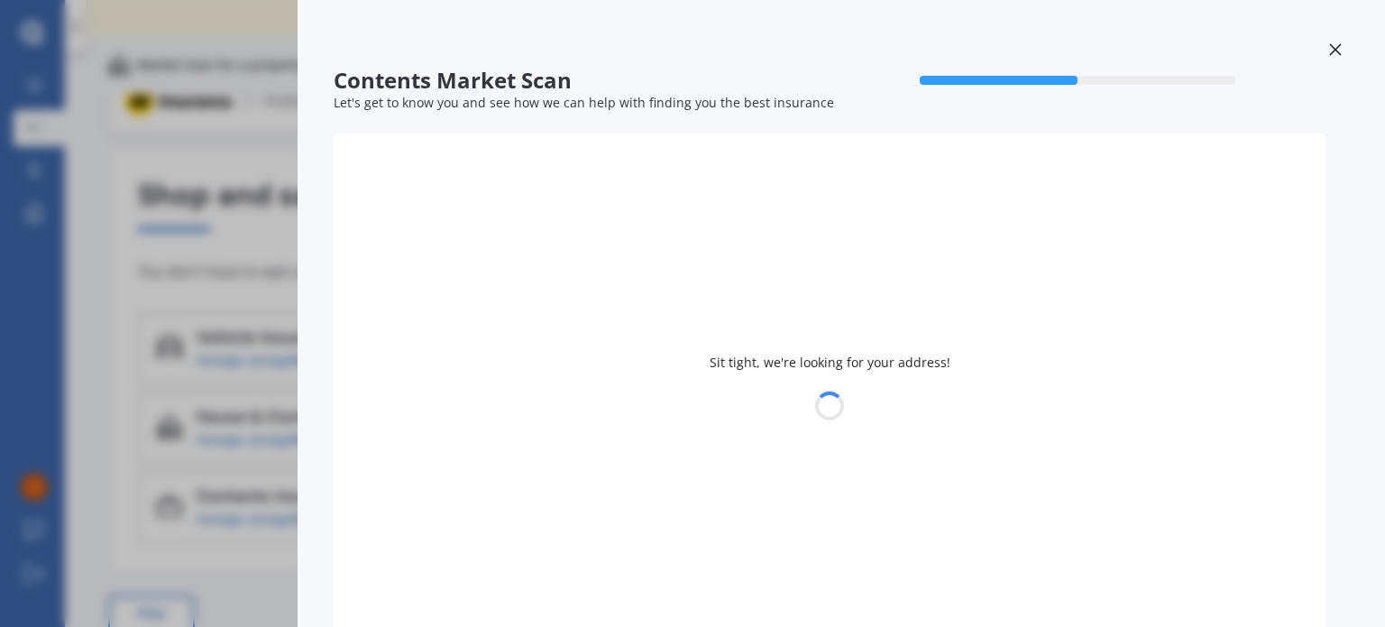
select select "21"
select select "05"
select select "2001"
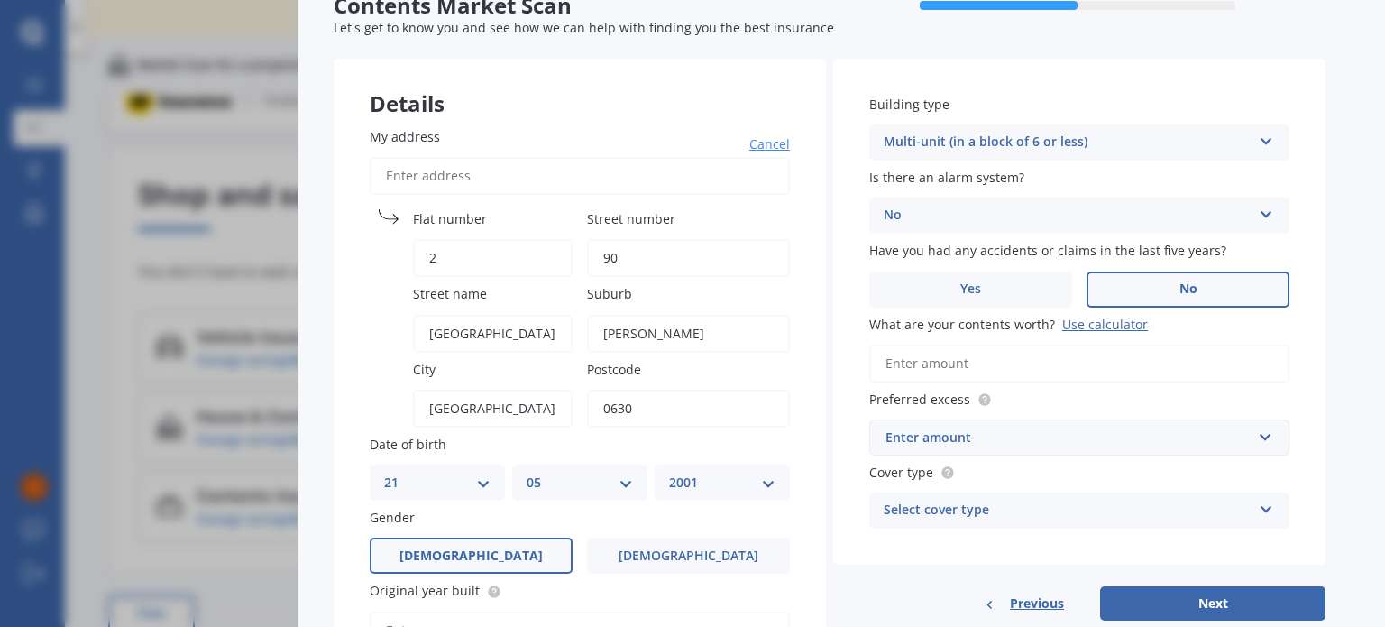
scroll to position [72, 0]
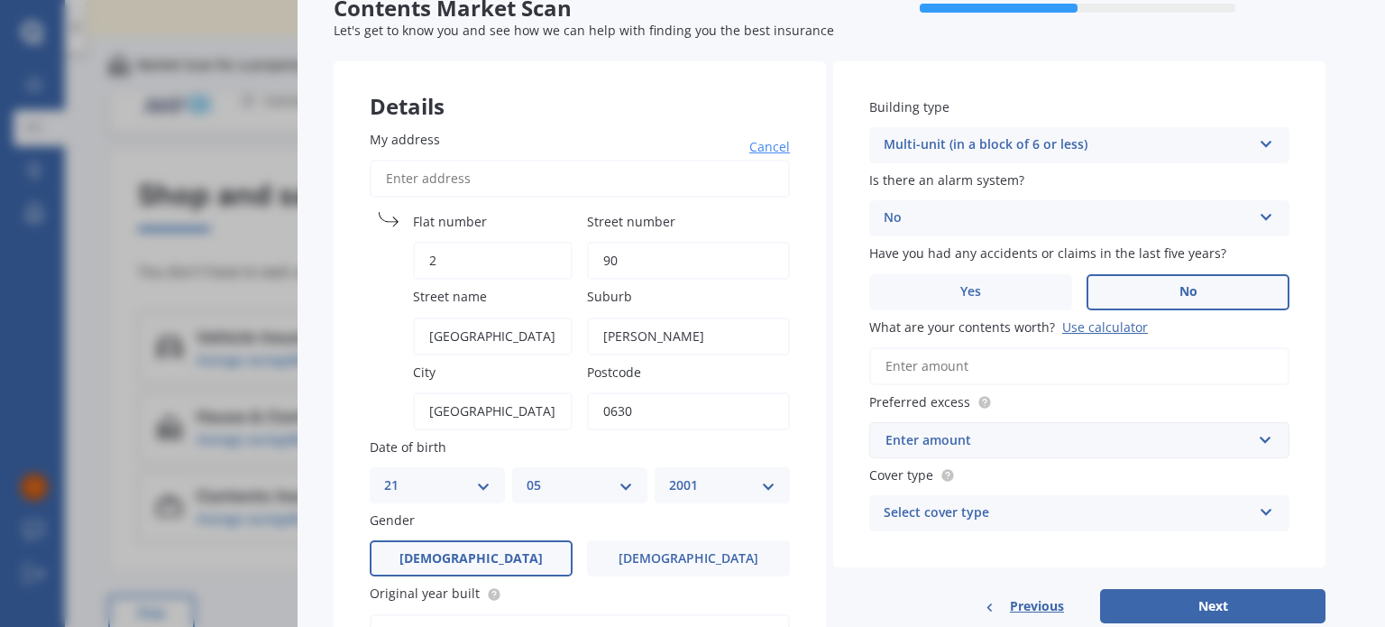
click at [909, 360] on input "What are your contents worth? Use calculator" at bounding box center [1079, 366] width 420 height 38
type input "$10,000"
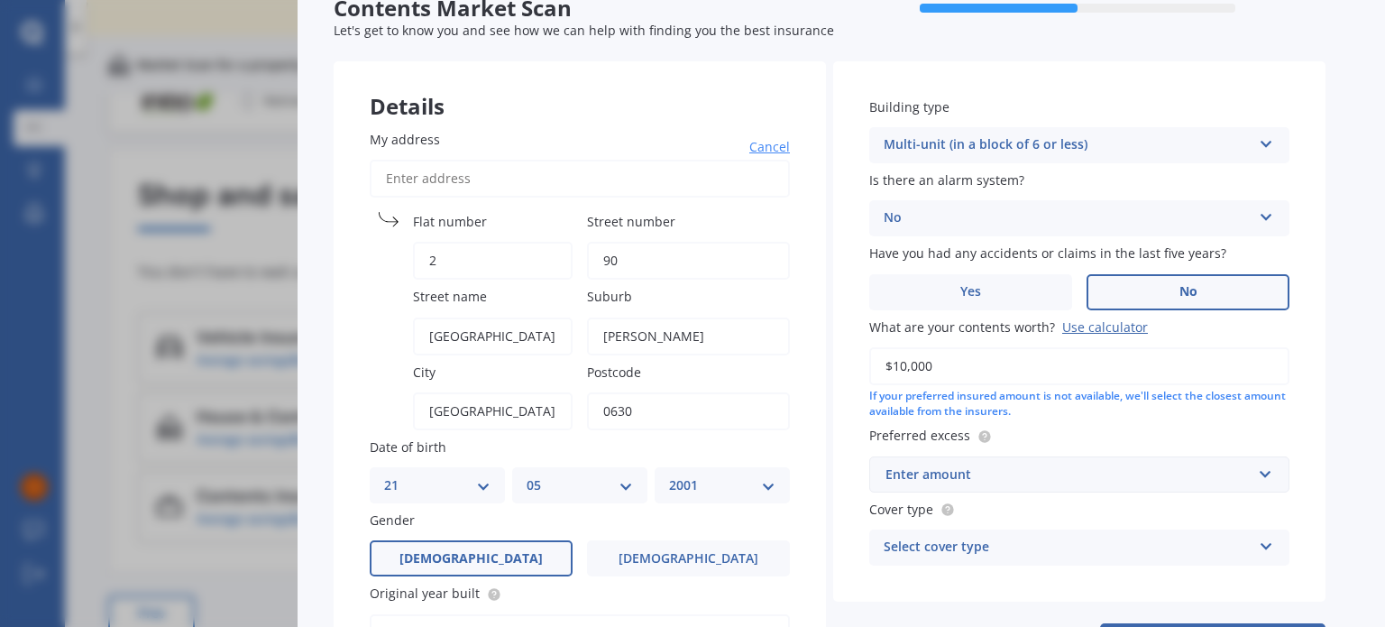
click at [963, 472] on div "Enter amount" at bounding box center [1069, 474] width 366 height 20
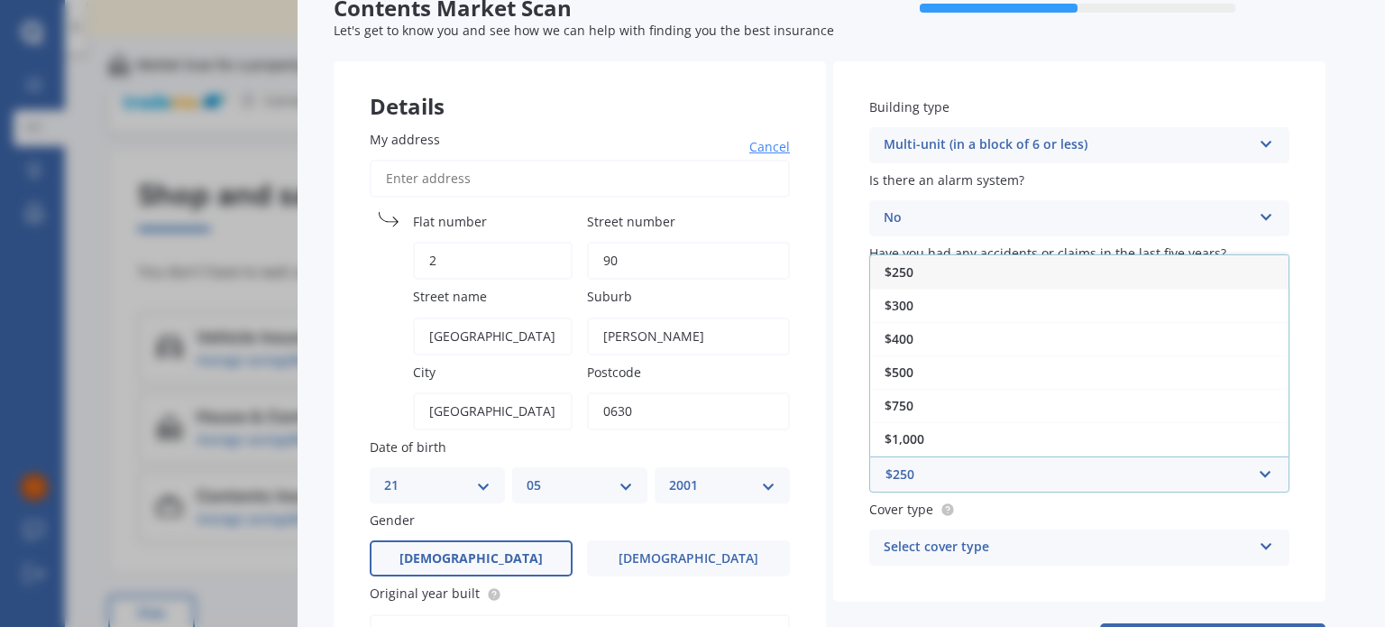
click at [897, 270] on span "$250" at bounding box center [899, 271] width 29 height 17
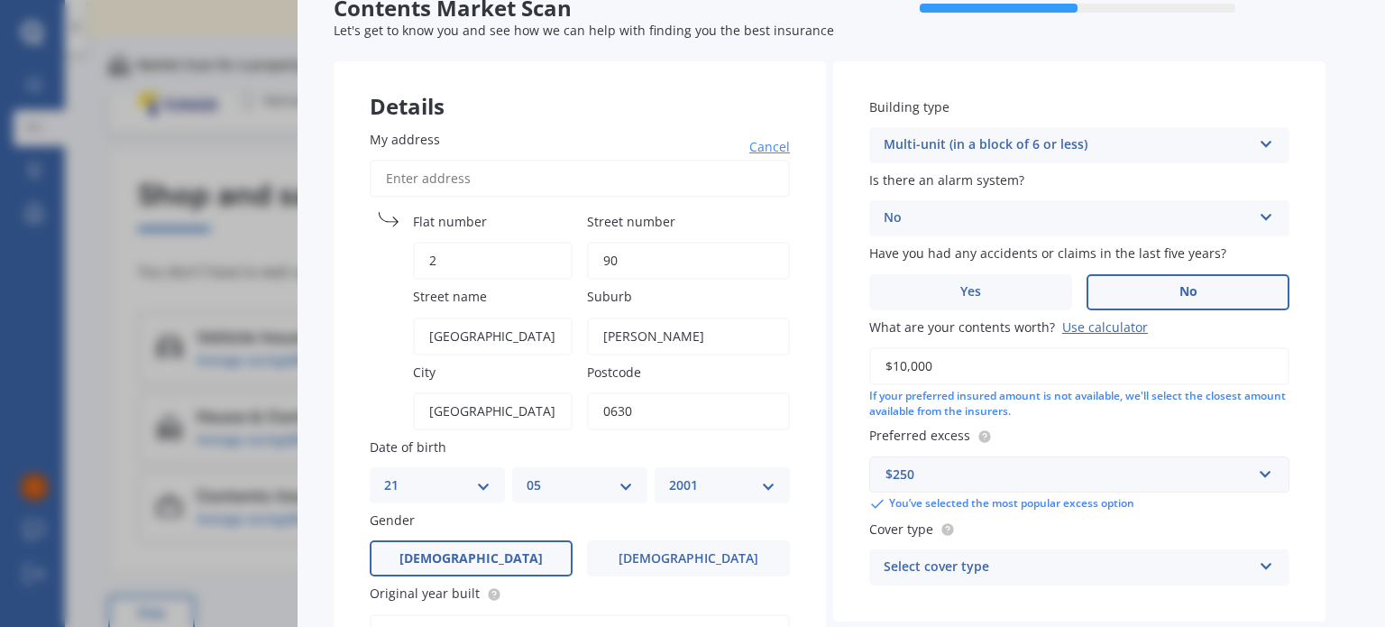
click at [1040, 569] on div "Select cover type" at bounding box center [1068, 567] width 368 height 22
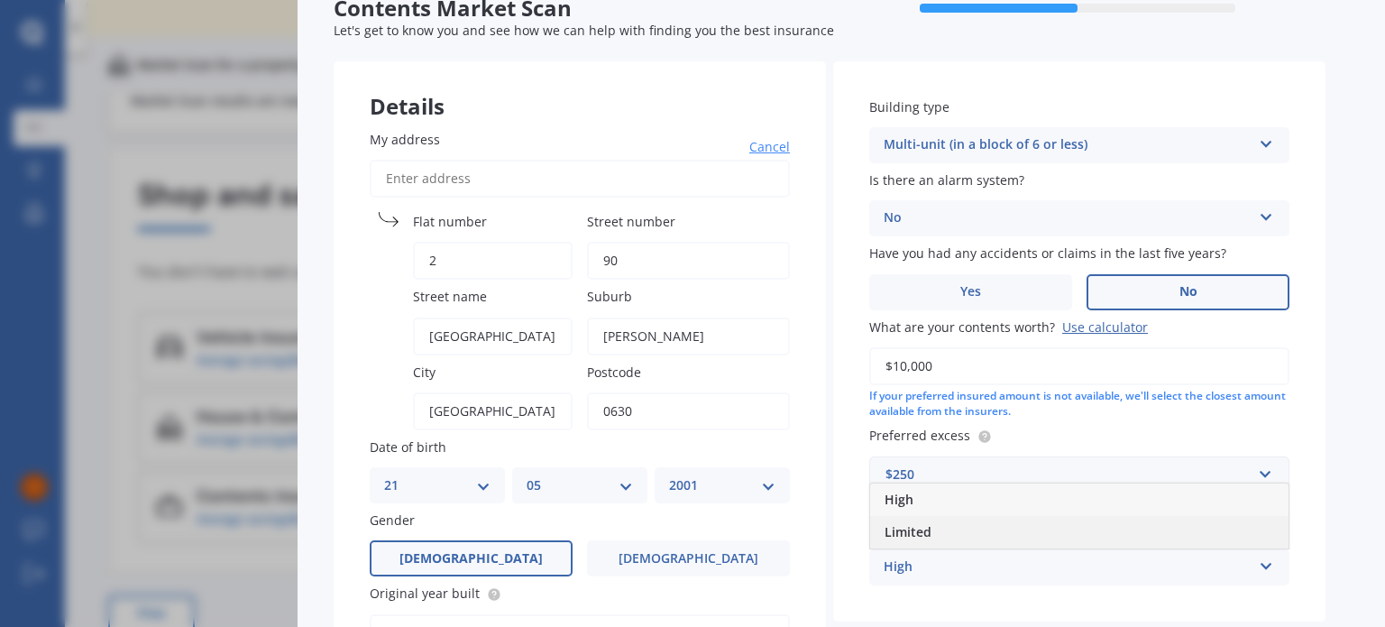
click at [983, 535] on div "Limited" at bounding box center [1079, 532] width 418 height 32
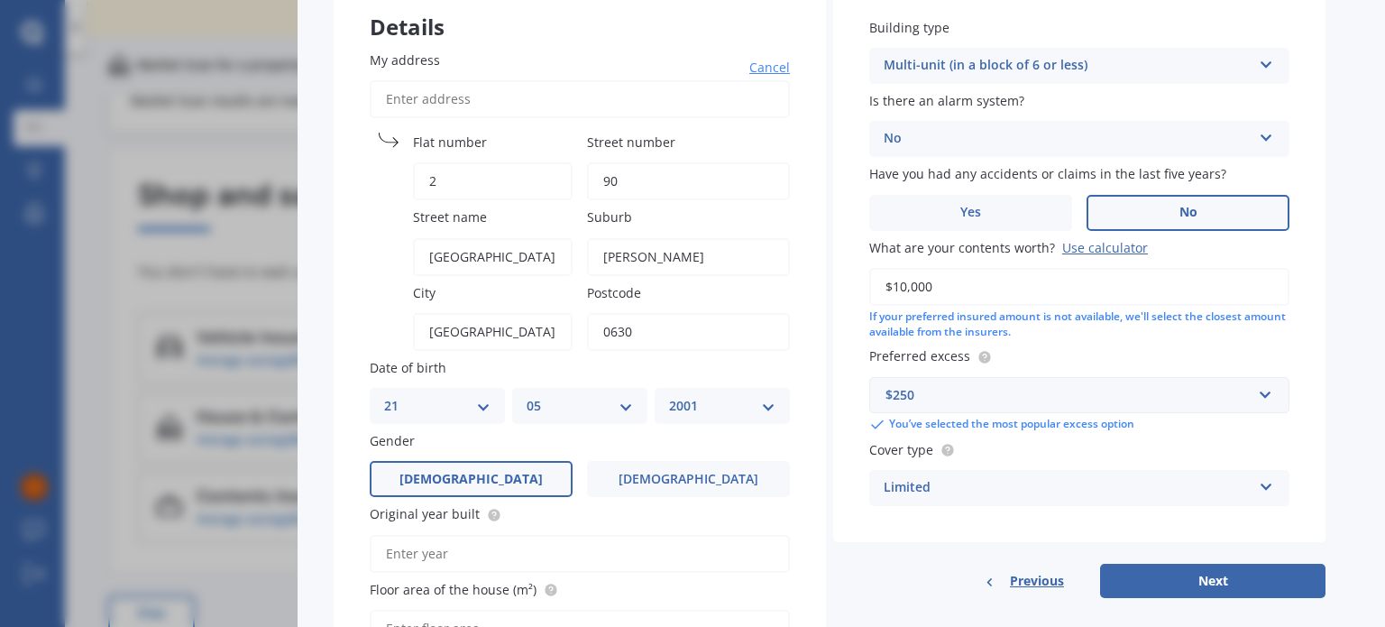
scroll to position [154, 0]
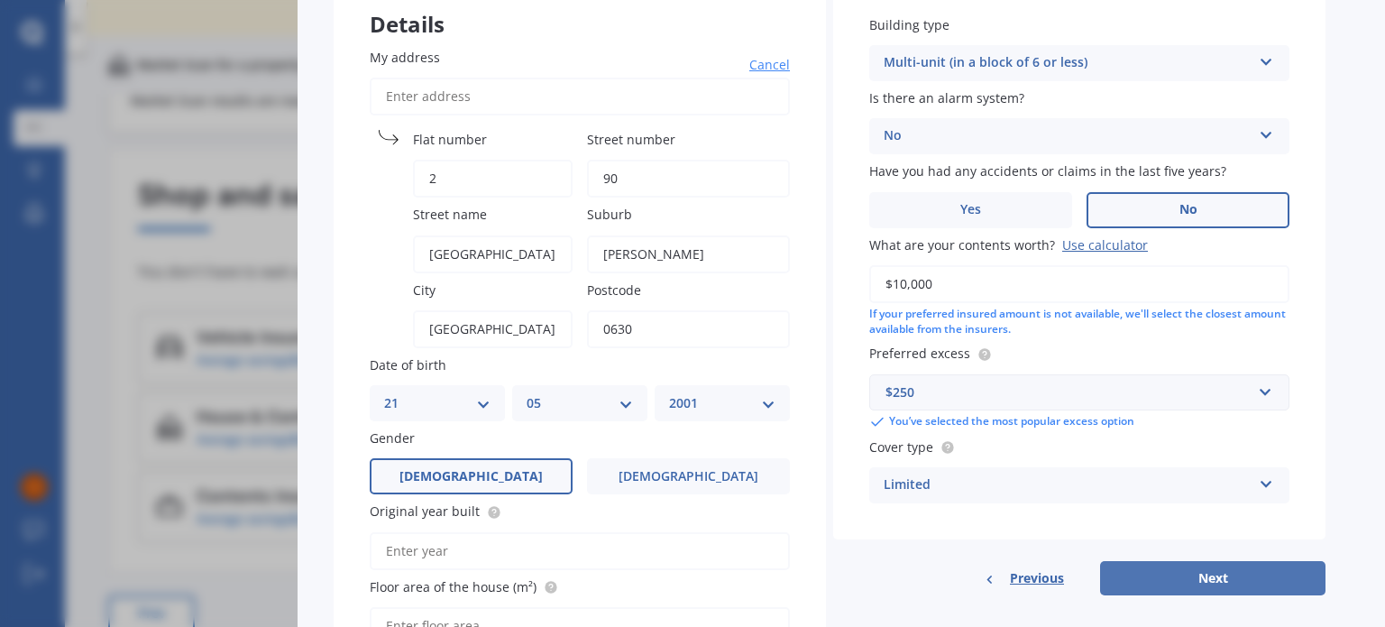
click at [1214, 576] on button "Next" at bounding box center [1212, 578] width 225 height 34
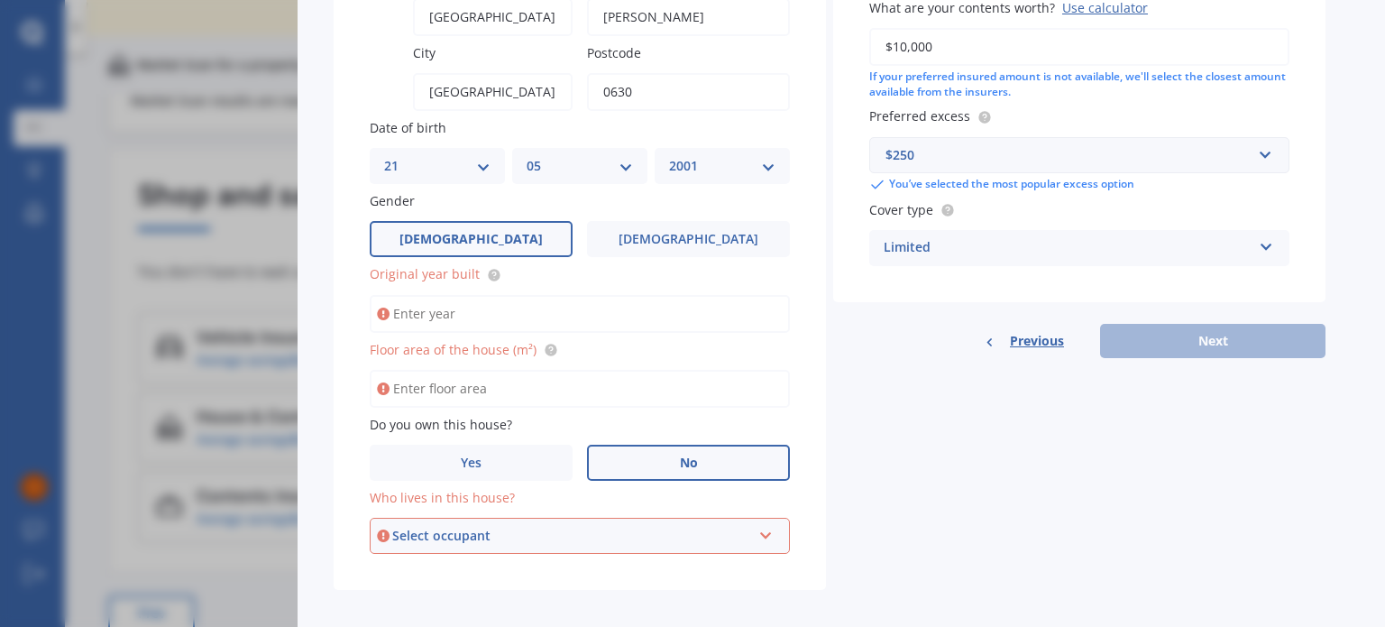
scroll to position [402, 0]
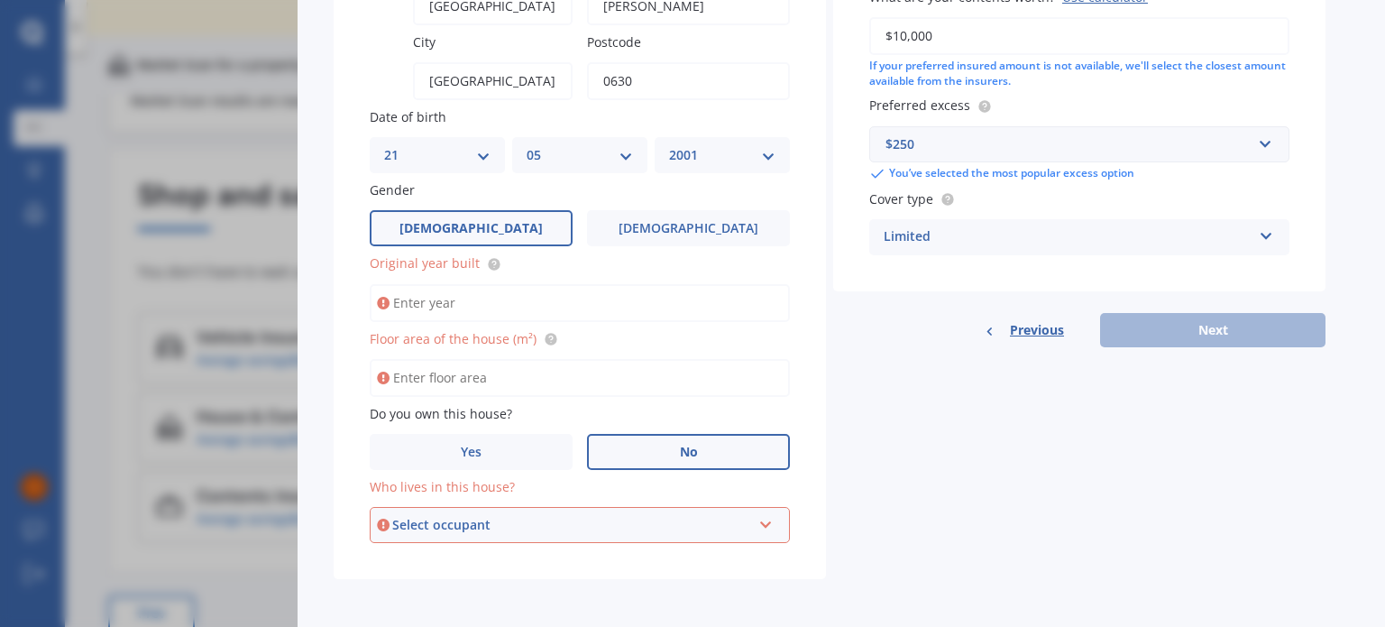
click at [443, 301] on input "Original year built" at bounding box center [580, 303] width 420 height 38
type input "1975"
click at [466, 380] on input "Floor area of the house (m²)" at bounding box center [580, 378] width 420 height 38
type input "200"
click at [461, 529] on div "Select occupant" at bounding box center [571, 525] width 359 height 20
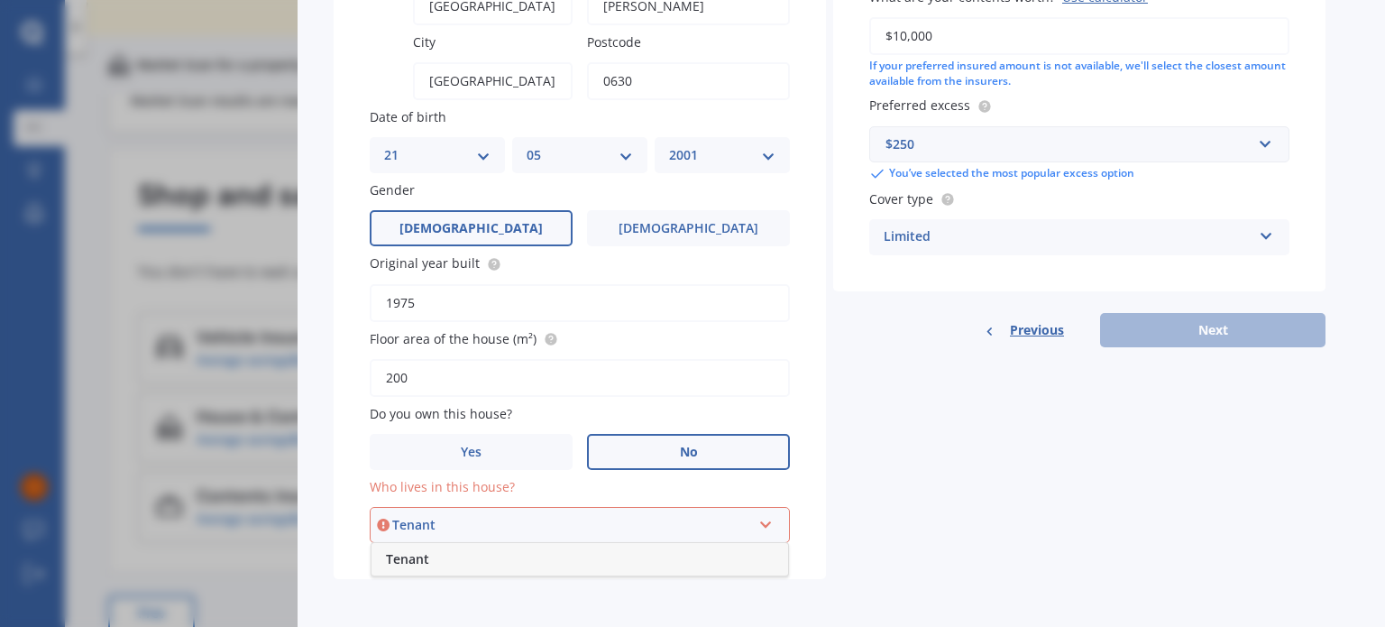
click at [429, 558] on div "Tenant" at bounding box center [580, 559] width 417 height 32
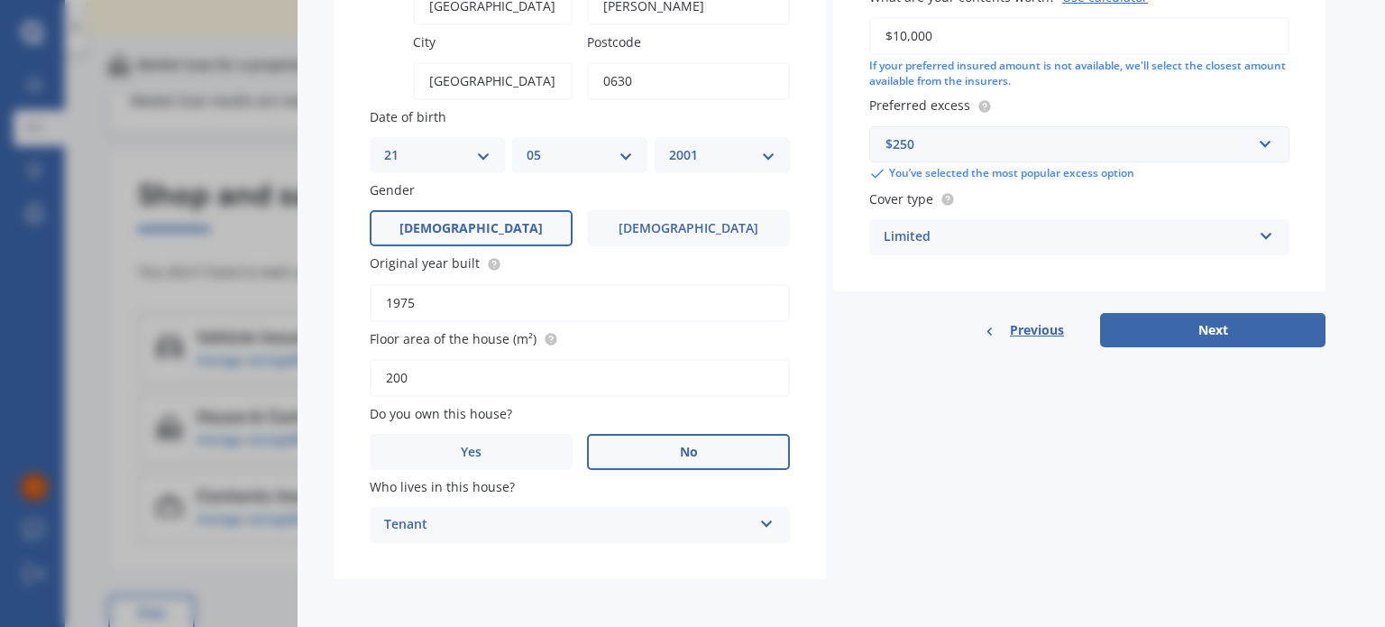
click at [429, 558] on div "My address Cancel Search Flat number 2 Street number 90 Street name East Coast …" at bounding box center [580, 172] width 492 height 816
click at [1197, 323] on button "Next" at bounding box center [1212, 330] width 225 height 34
select select "21"
select select "05"
select select "2001"
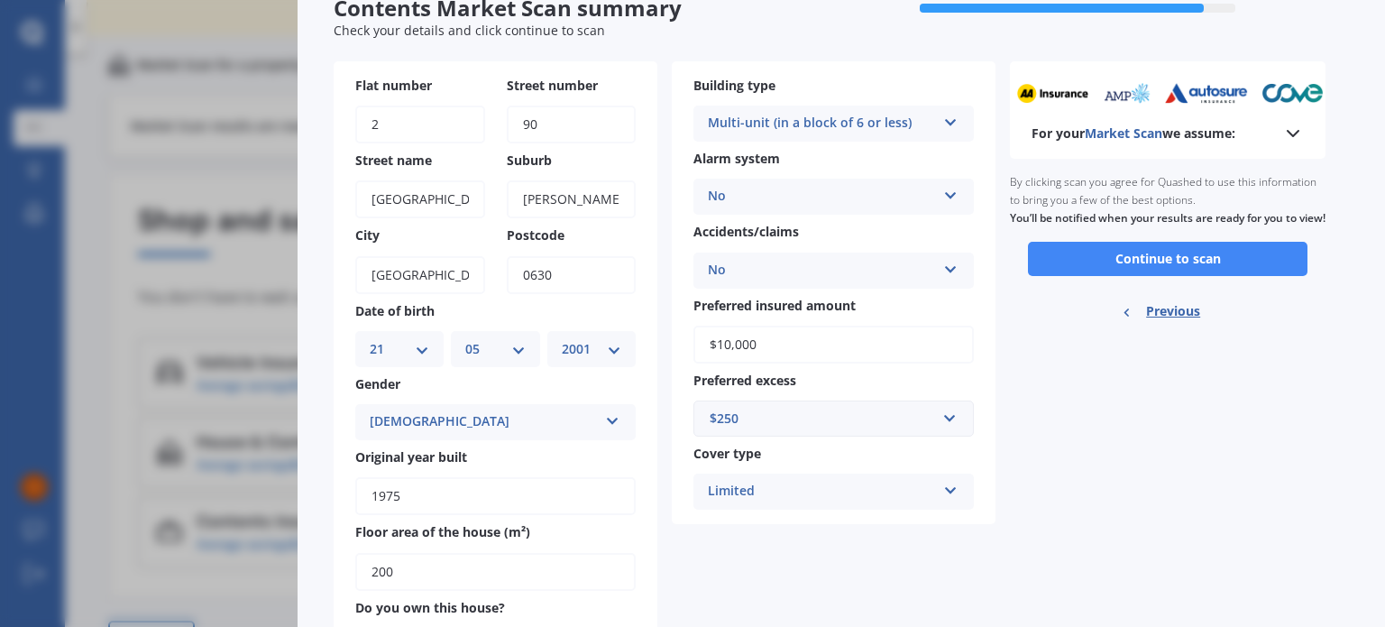
scroll to position [68, 0]
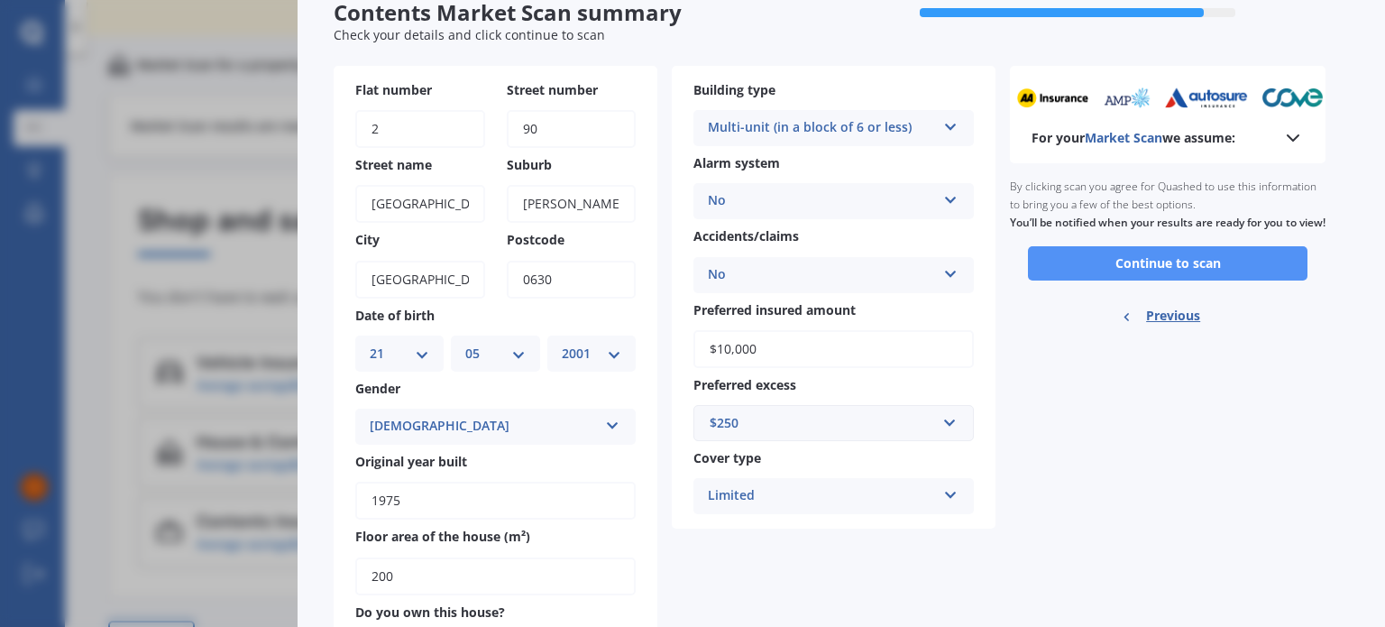
click at [1093, 273] on button "Continue to scan" at bounding box center [1168, 263] width 280 height 34
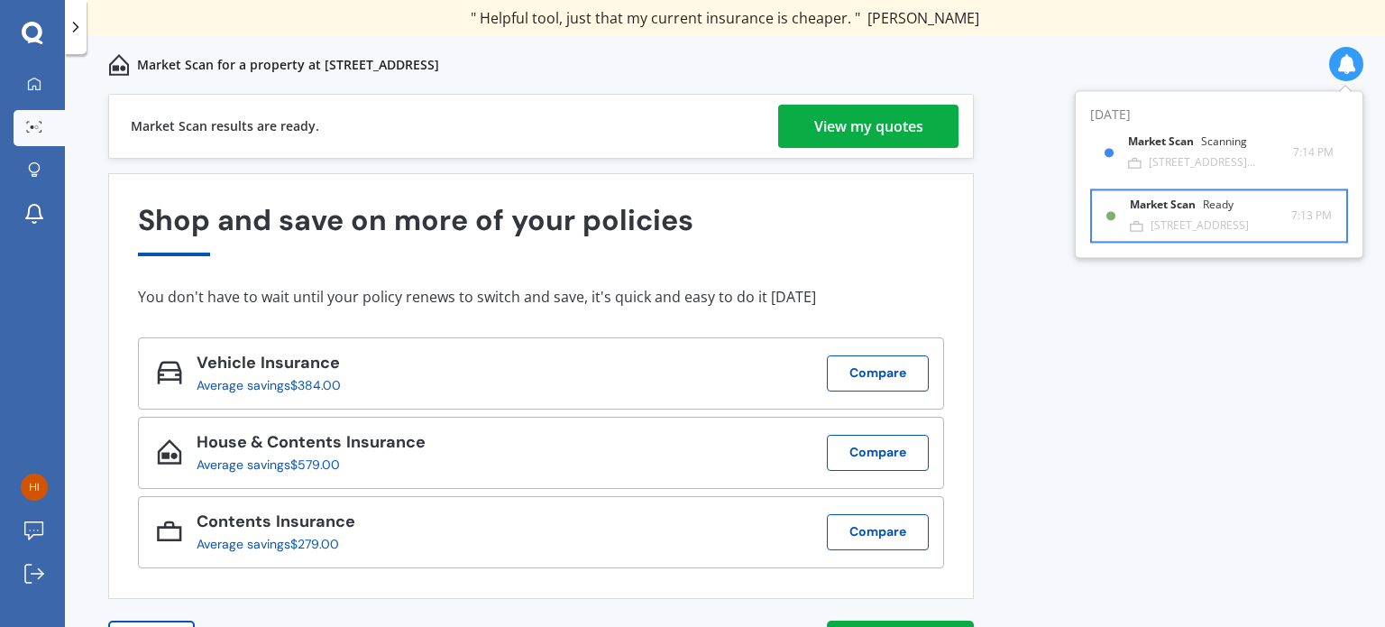
click at [1205, 206] on div "Ready" at bounding box center [1218, 205] width 31 height 13
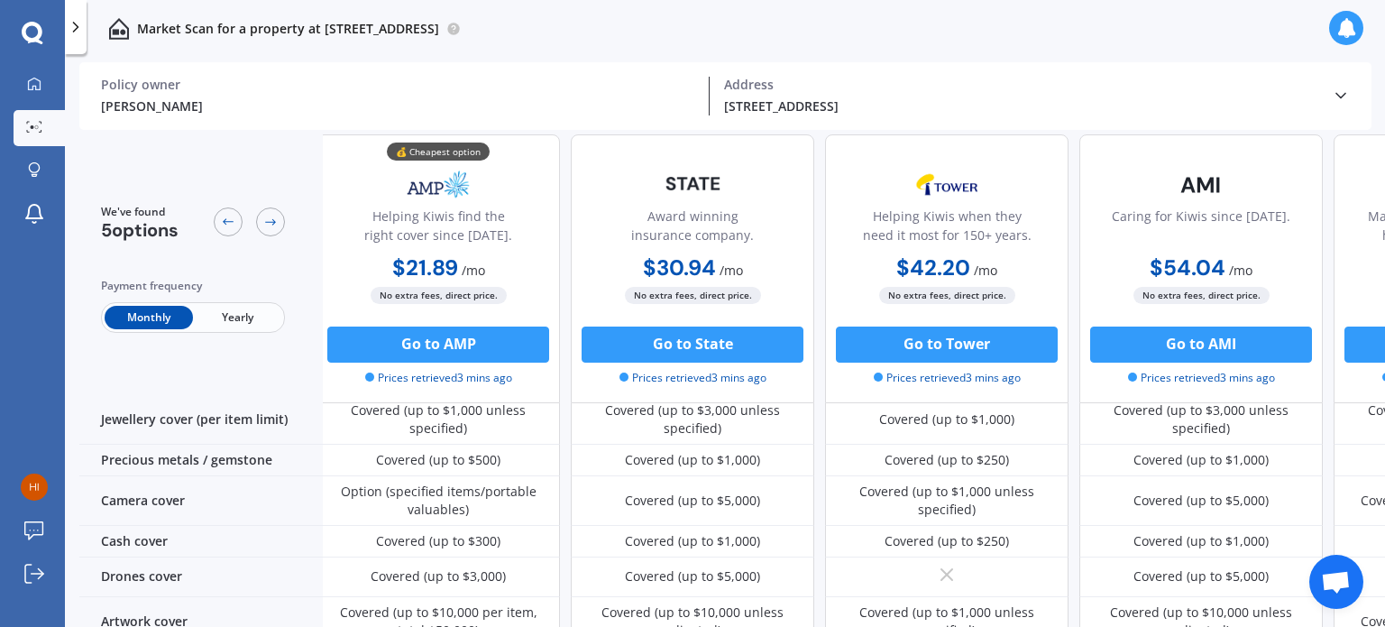
scroll to position [611, 6]
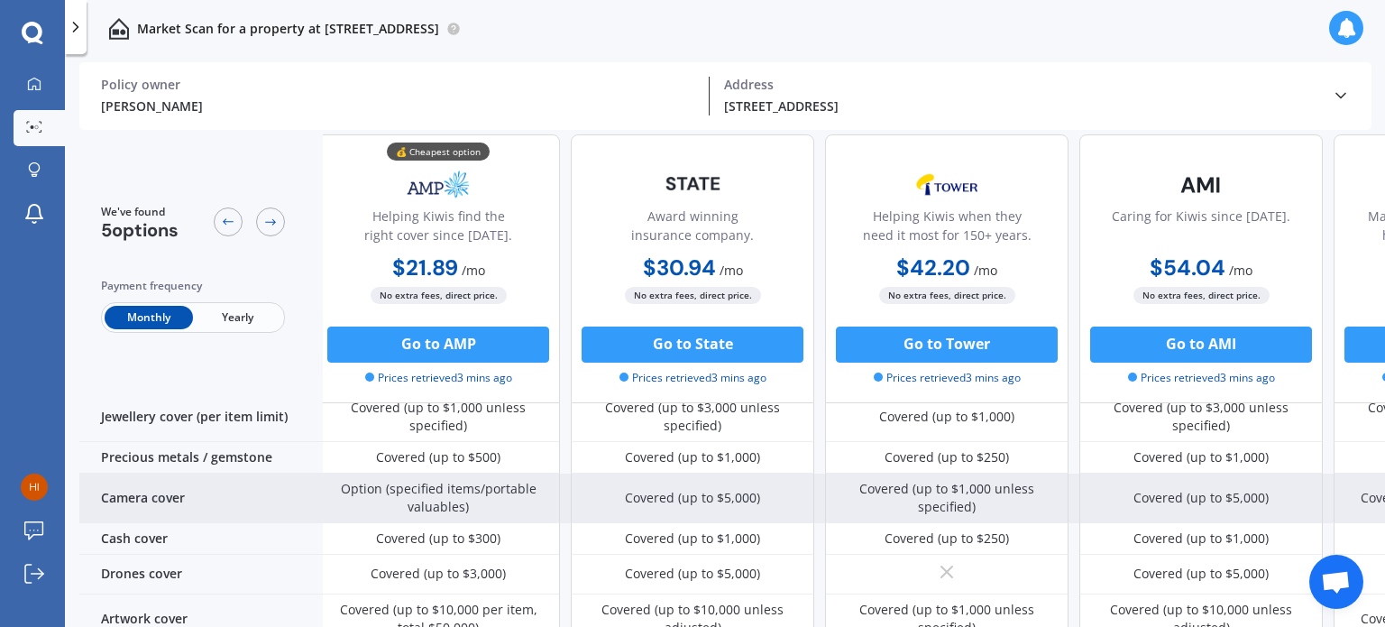
drag, startPoint x: 486, startPoint y: 506, endPoint x: 364, endPoint y: 491, distance: 122.6
click at [364, 491] on div "Option (specified items/portable valuables)" at bounding box center [438, 498] width 216 height 36
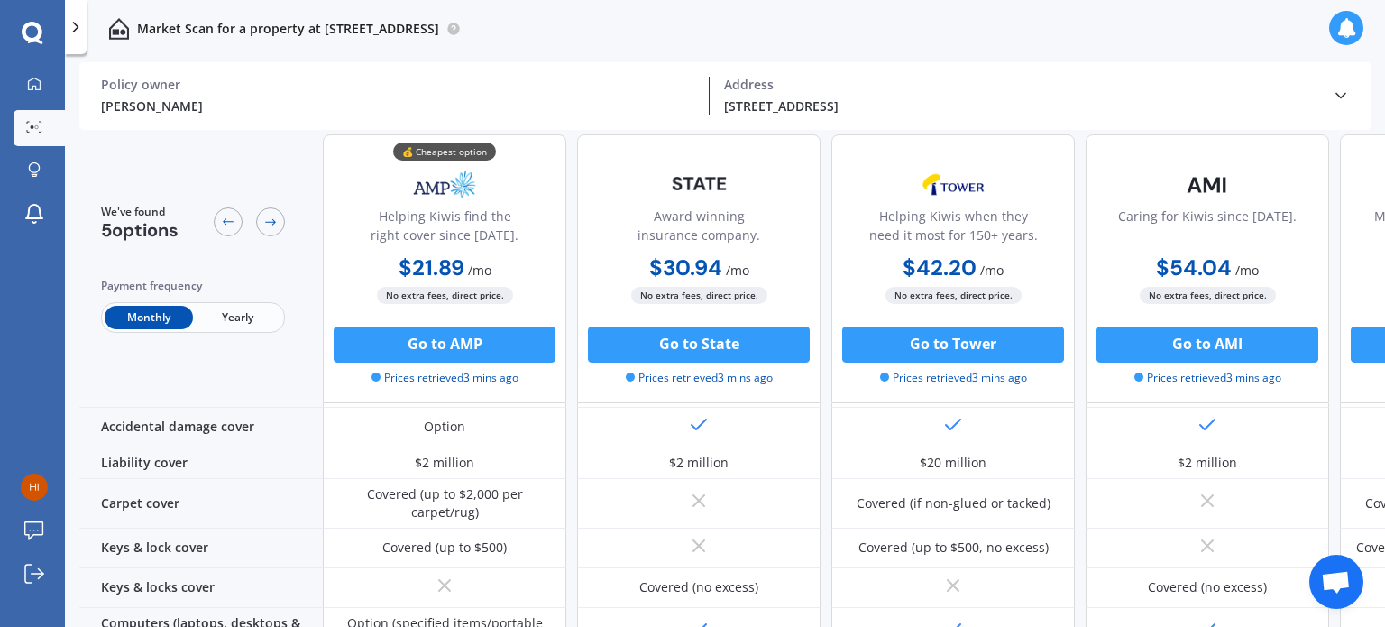
scroll to position [0, 0]
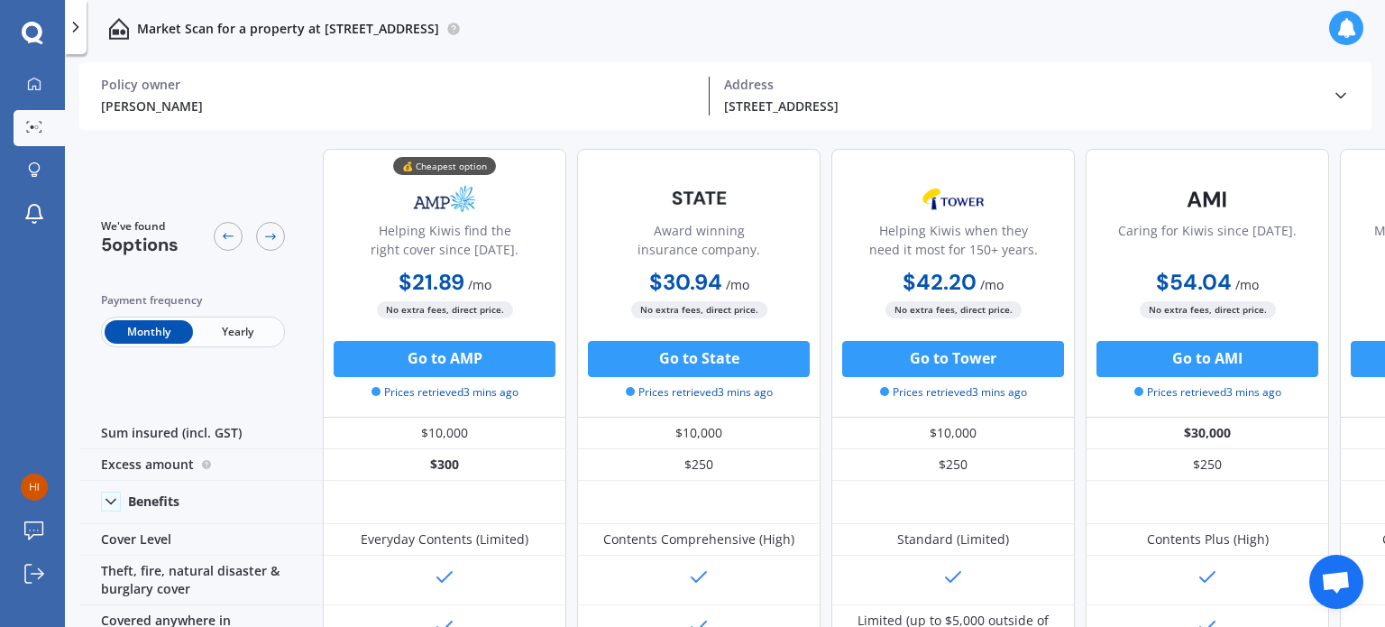
click at [225, 334] on span "Yearly" at bounding box center [237, 331] width 88 height 23
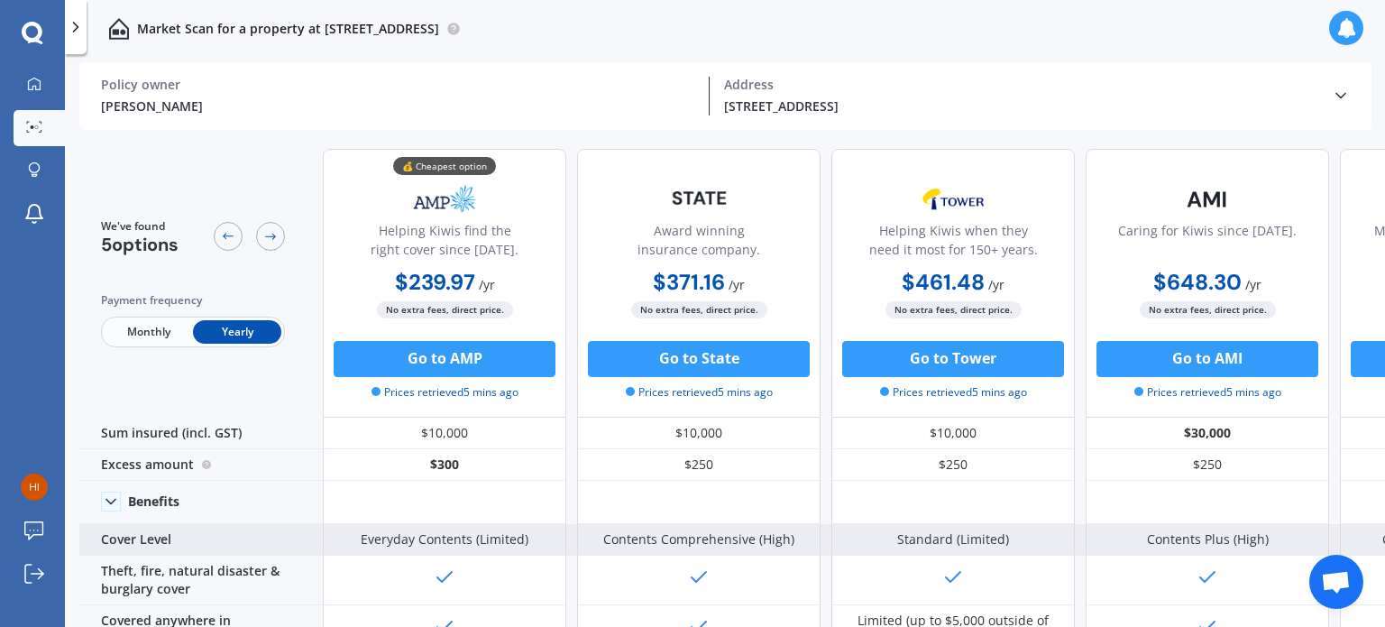
click at [1150, 530] on div "Contents Plus (High)" at bounding box center [1208, 539] width 122 height 18
